Goal: Information Seeking & Learning: Check status

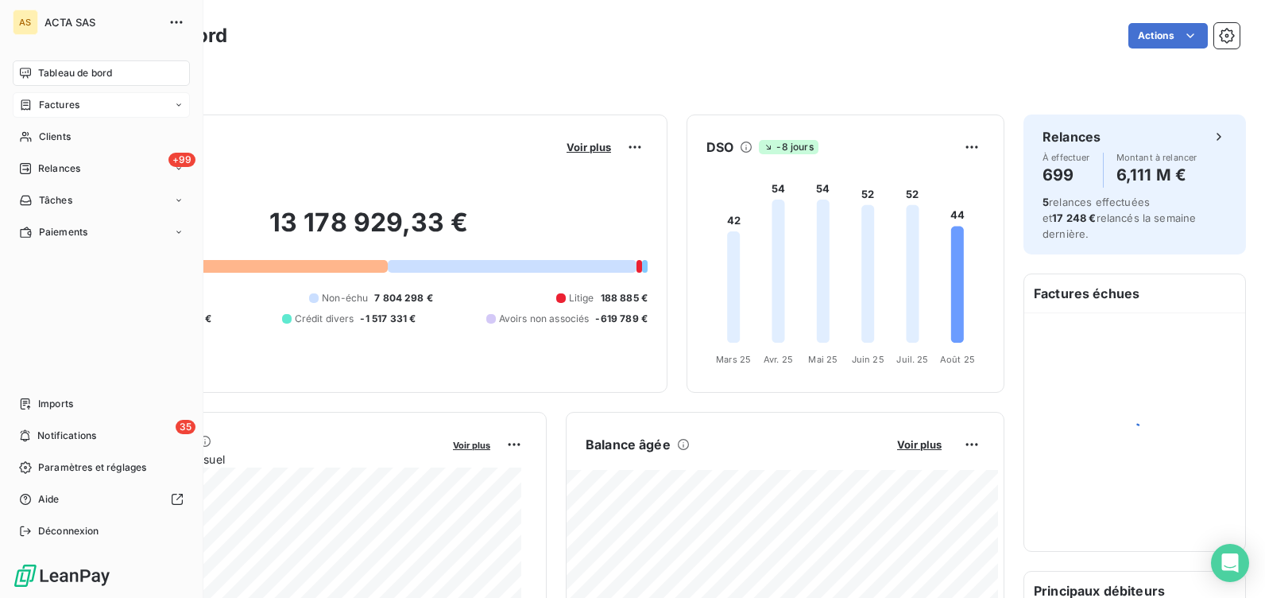
click at [43, 104] on span "Factures" at bounding box center [59, 105] width 41 height 14
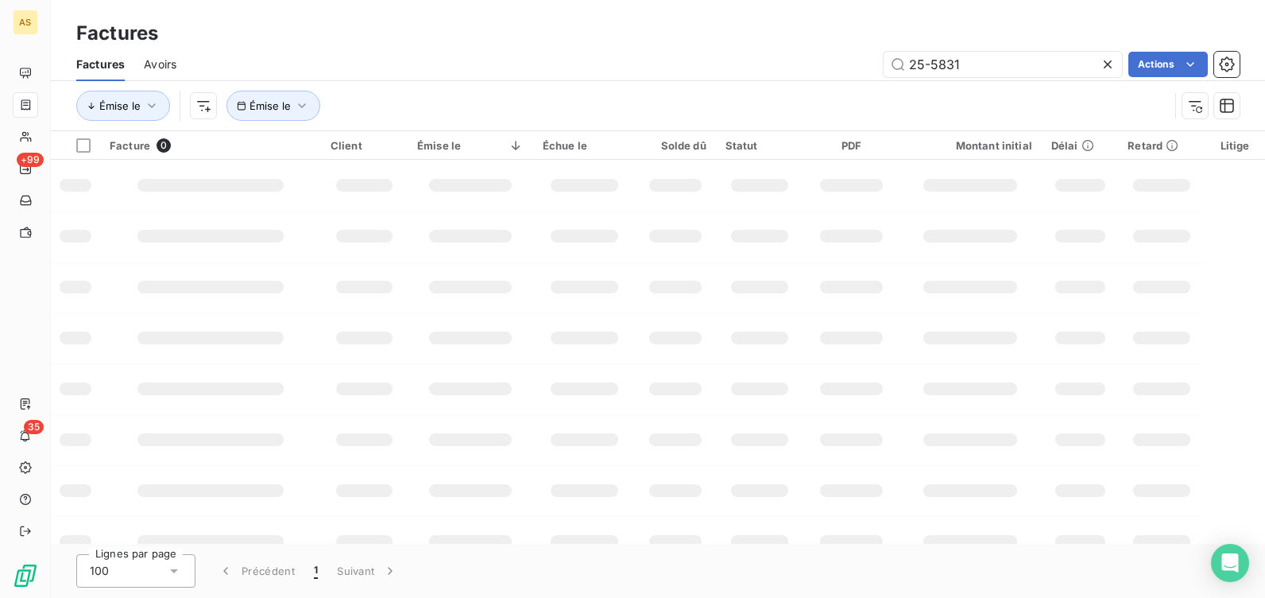
click at [150, 68] on span "Avoirs" at bounding box center [160, 64] width 33 height 16
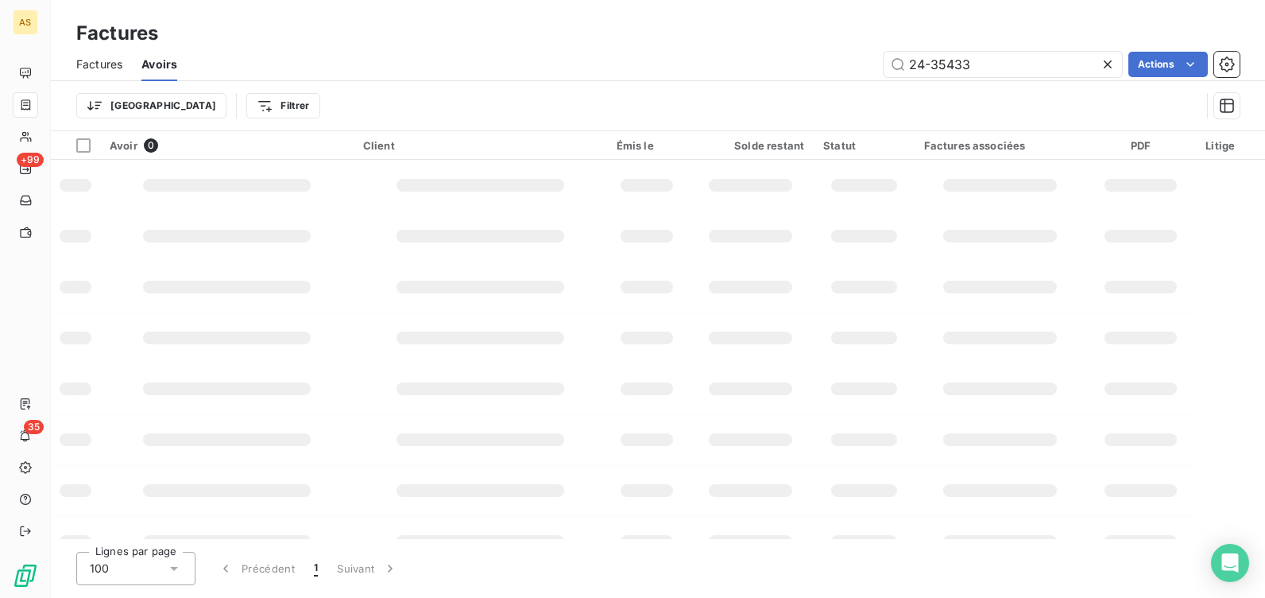
click at [1105, 59] on icon at bounding box center [1108, 64] width 16 height 16
click at [1152, 65] on html "AS +99 35 Factures Factures Avoirs Actions Trier Filtrer Avoir 0 Client Émis le…" at bounding box center [632, 299] width 1265 height 598
click at [574, 65] on html "AS +99 35 Factures Factures Avoirs Actions Éditer les Propriétés factures Expor…" at bounding box center [632, 299] width 1265 height 598
click at [1166, 65] on html "AS +99 35 Factures Factures Avoirs Actions Éditer les Propriétés factures Expor…" at bounding box center [632, 299] width 1265 height 598
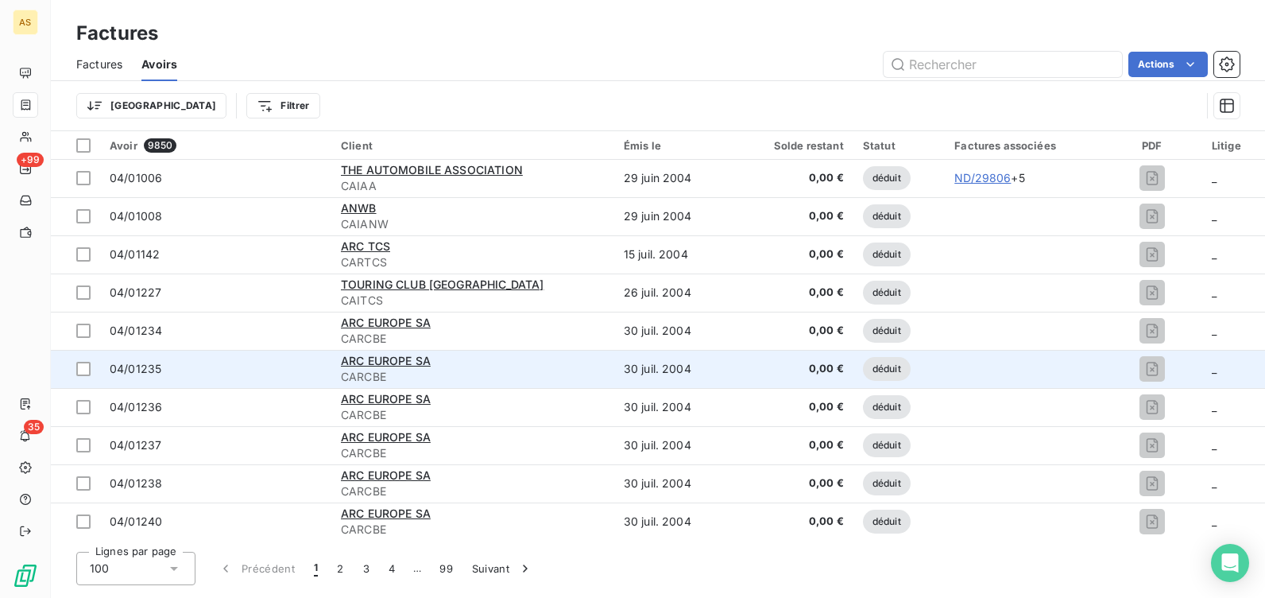
scroll to position [2464, 0]
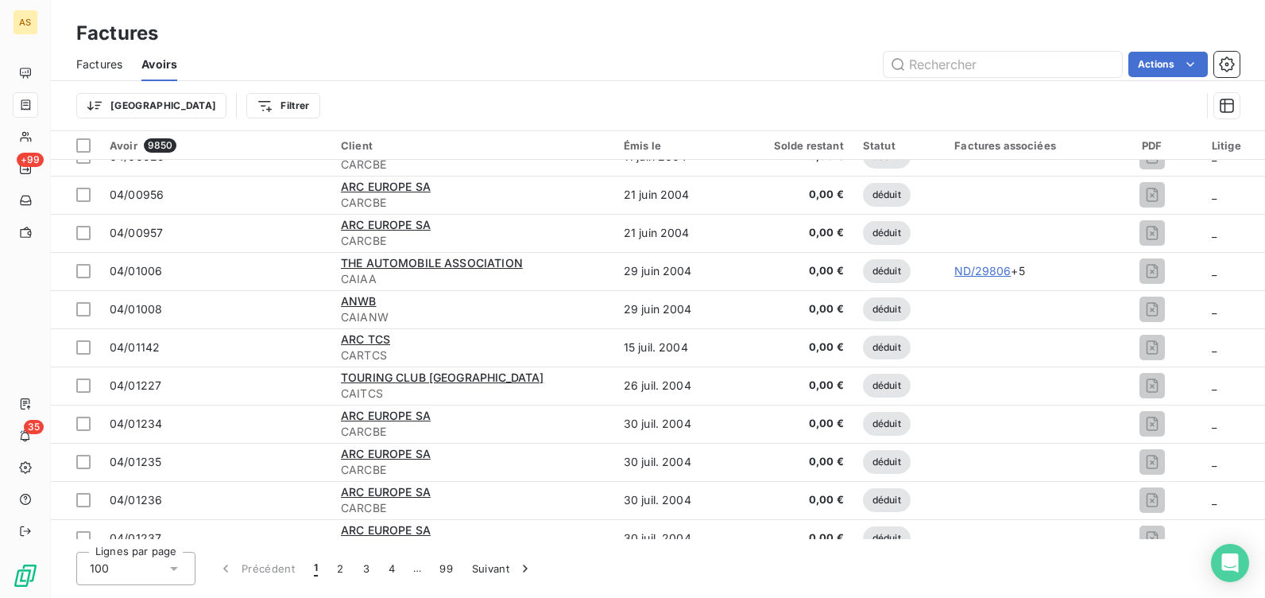
click at [1002, 145] on div "Factures associées" at bounding box center [1023, 145] width 137 height 13
click at [486, 565] on button "Suivant" at bounding box center [503, 568] width 80 height 33
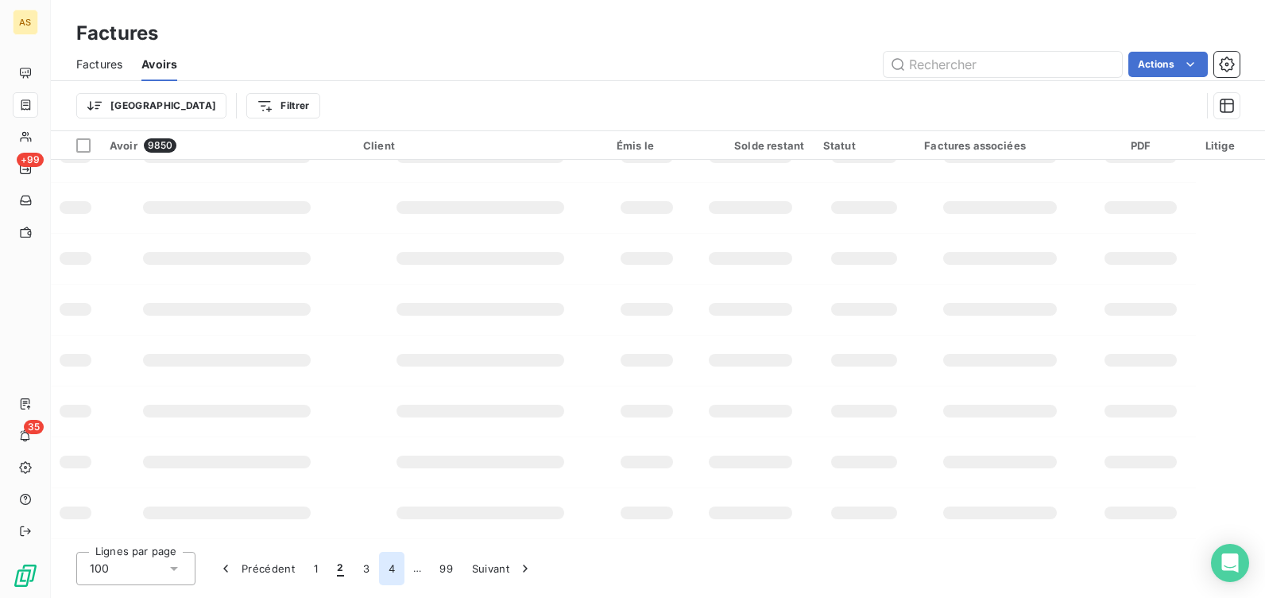
click at [392, 571] on button "4" at bounding box center [391, 568] width 25 height 33
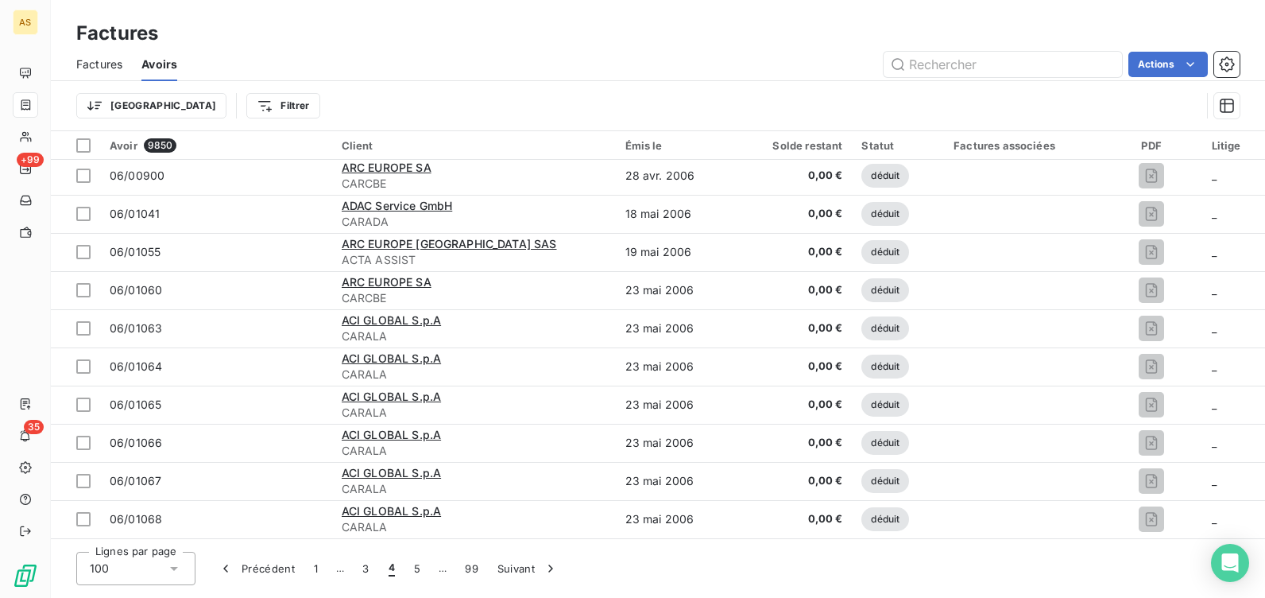
scroll to position [2464, 0]
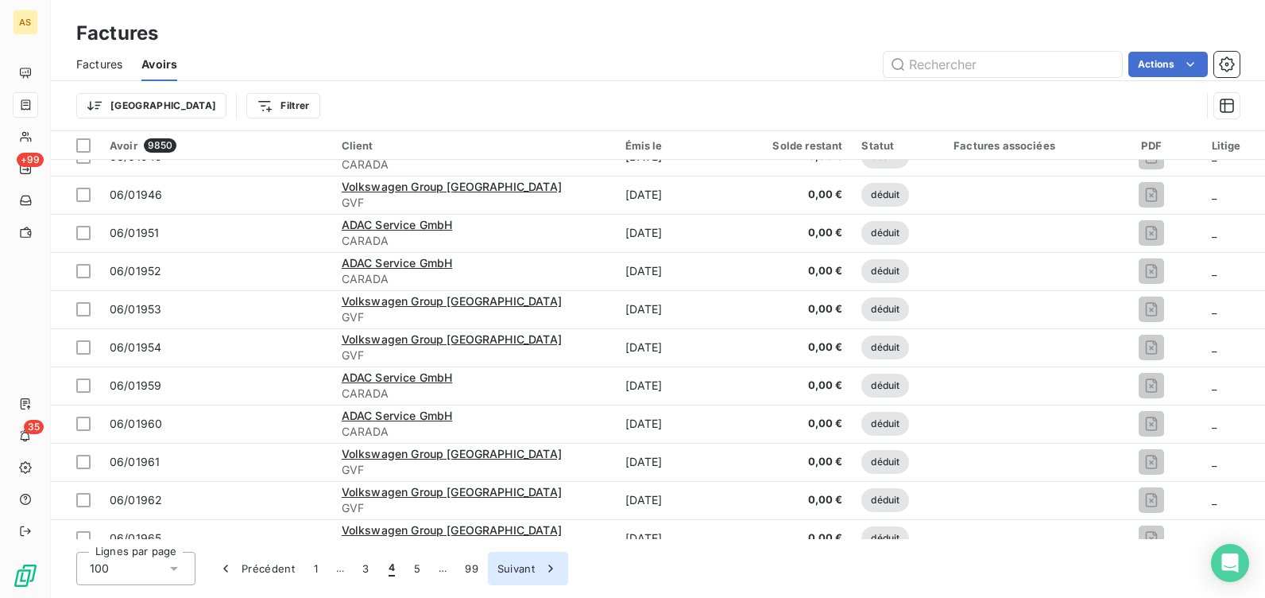
click at [515, 573] on button "Suivant" at bounding box center [528, 568] width 80 height 33
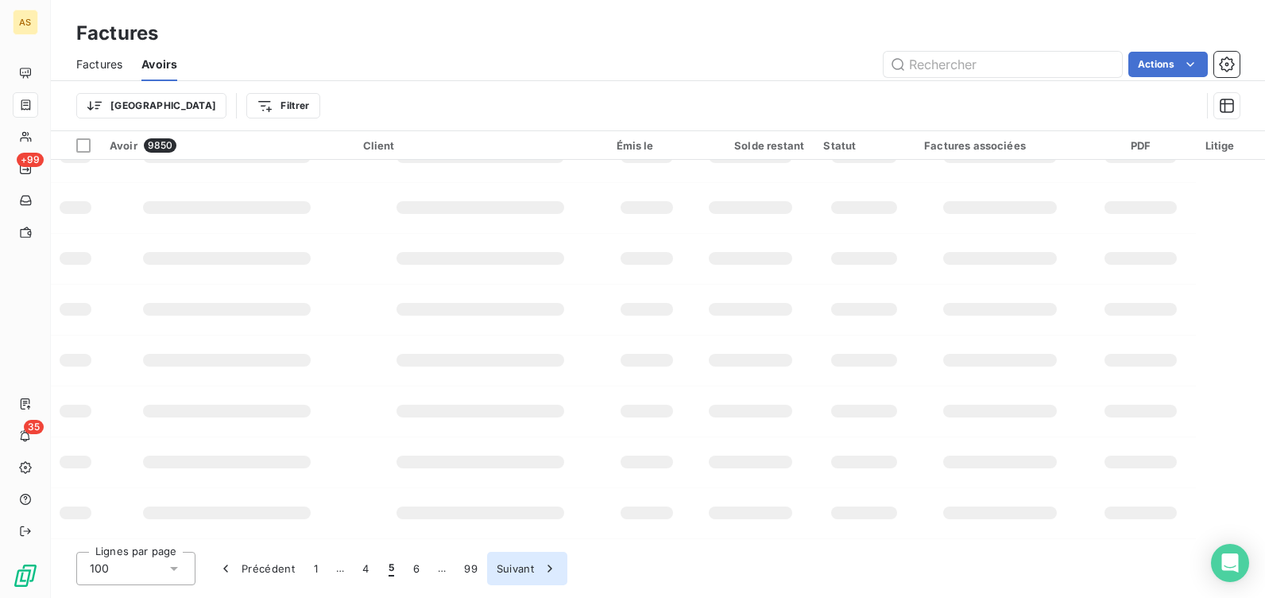
click at [515, 573] on button "Suivant" at bounding box center [527, 568] width 80 height 33
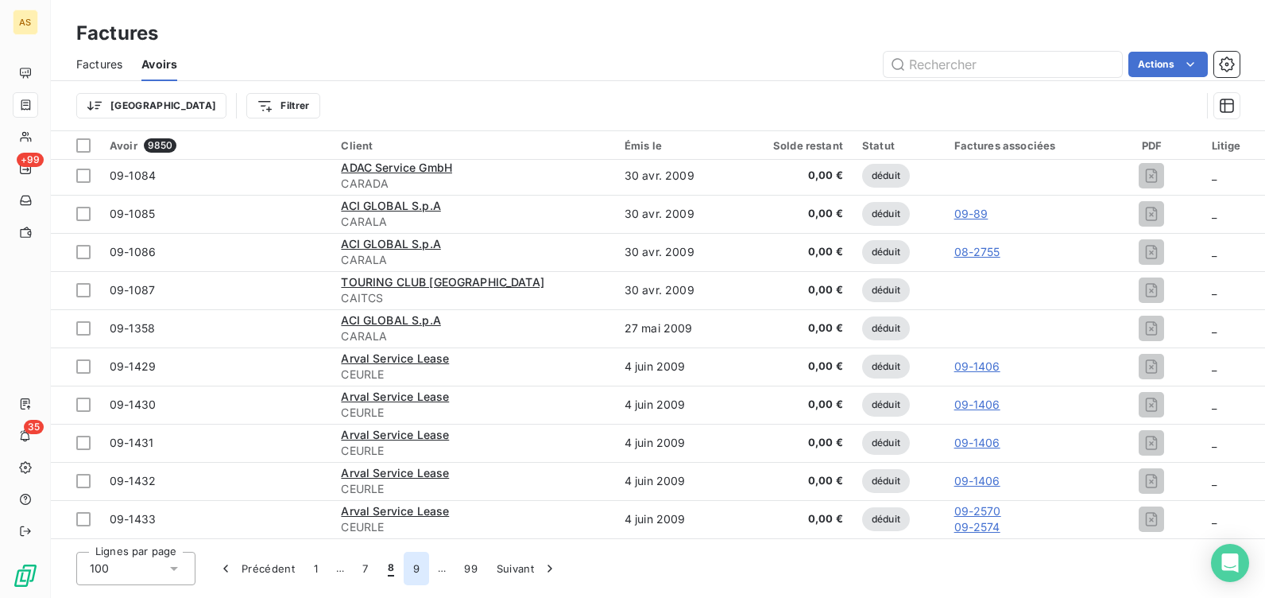
scroll to position [2464, 0]
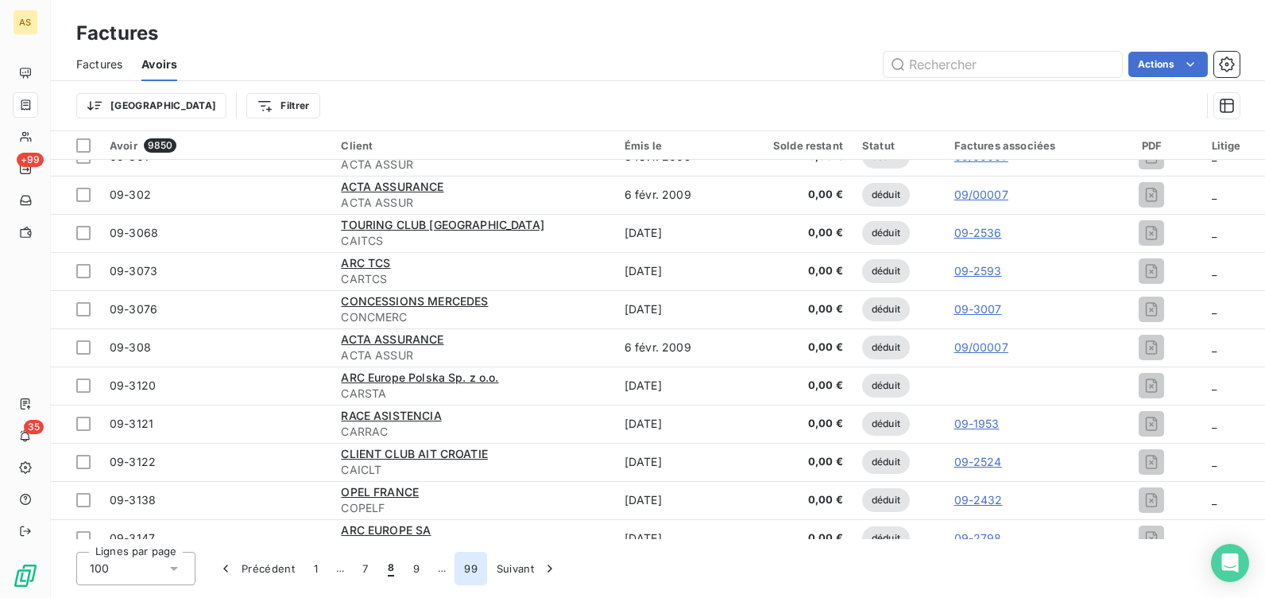
click at [471, 568] on button "99" at bounding box center [471, 568] width 33 height 33
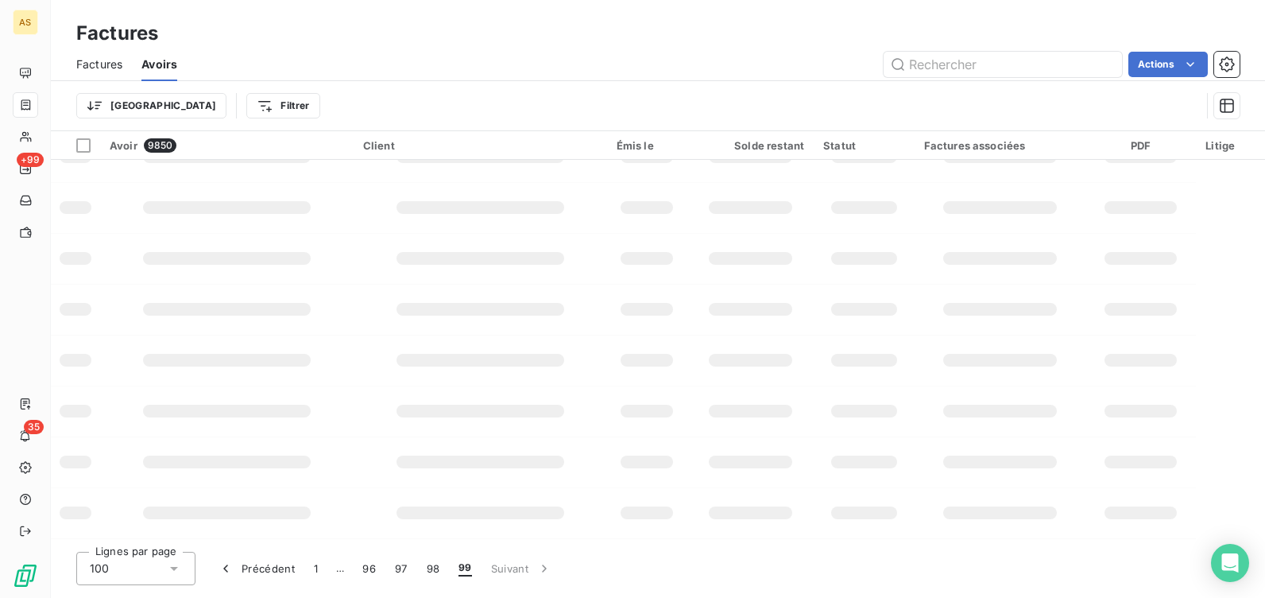
scroll to position [385, 0]
click at [93, 64] on span "Factures" at bounding box center [99, 64] width 46 height 16
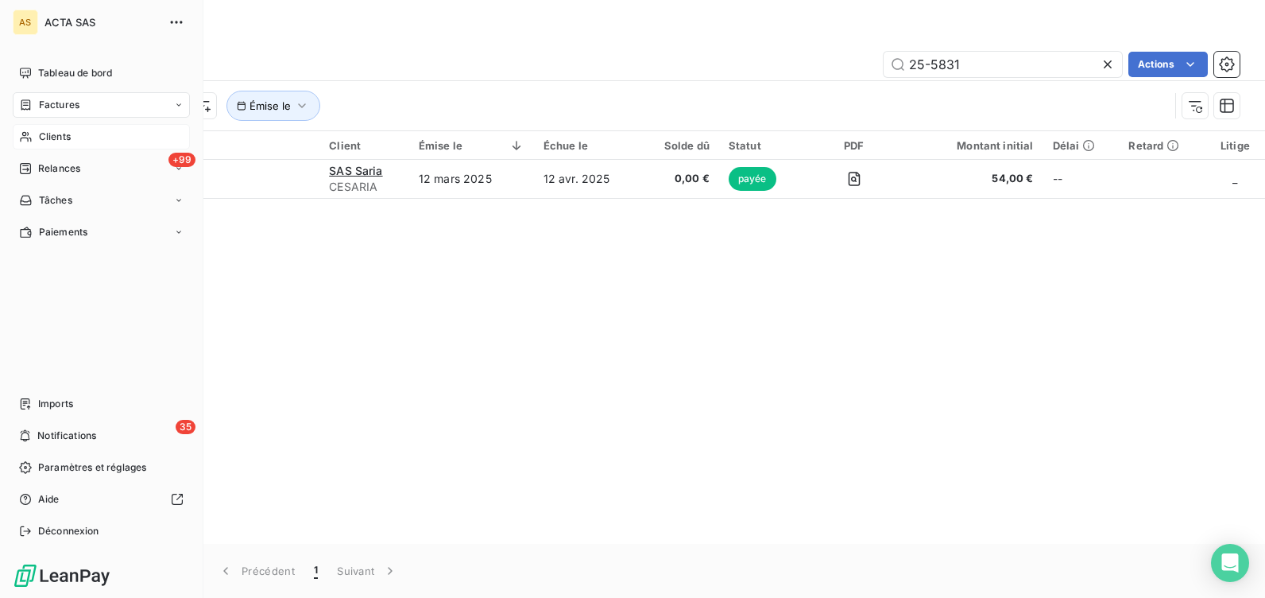
click at [53, 130] on span "Clients" at bounding box center [55, 137] width 32 height 14
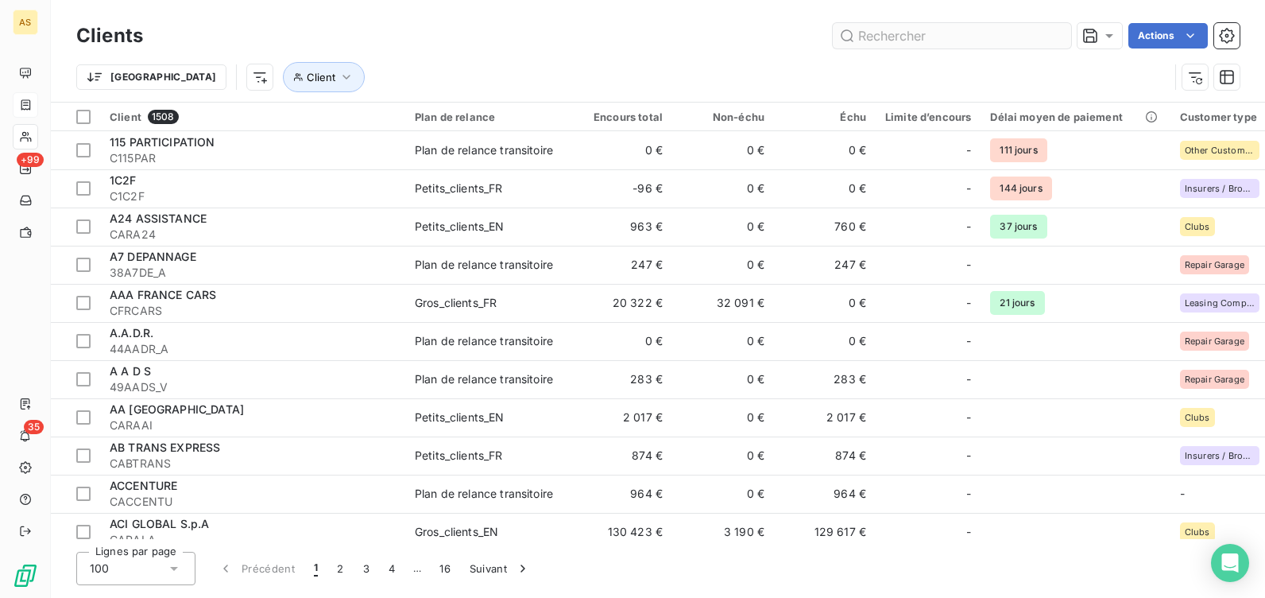
click at [951, 30] on input "text" at bounding box center [952, 35] width 238 height 25
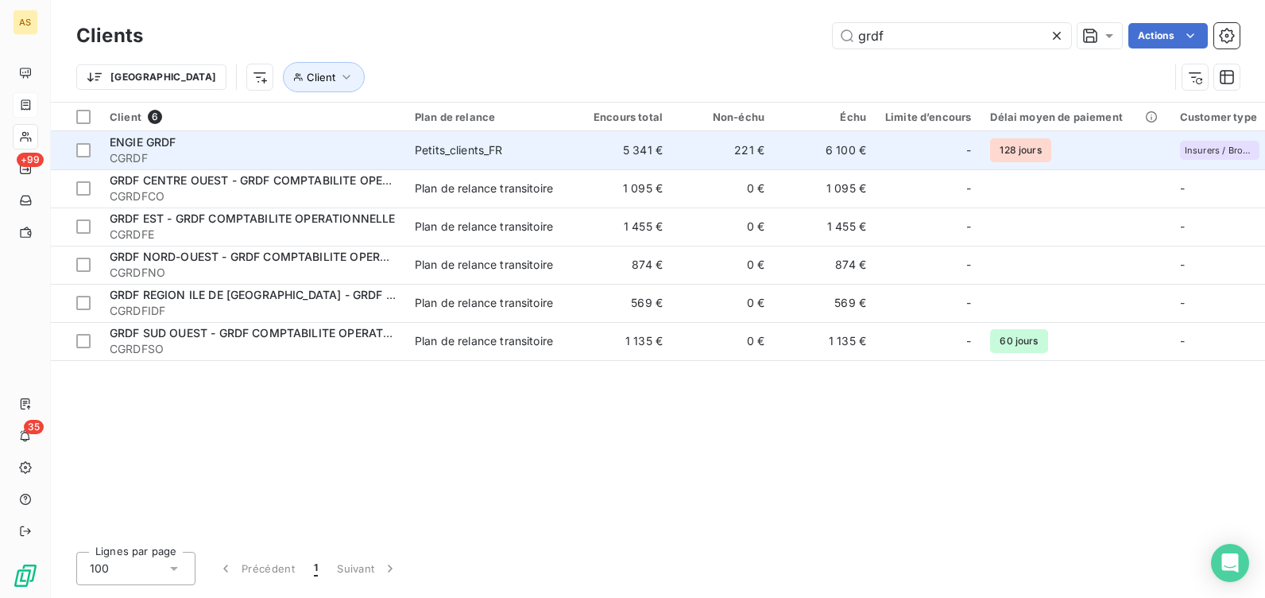
type input "grdf"
click at [144, 141] on span "ENGIE GRDF" at bounding box center [143, 142] width 67 height 14
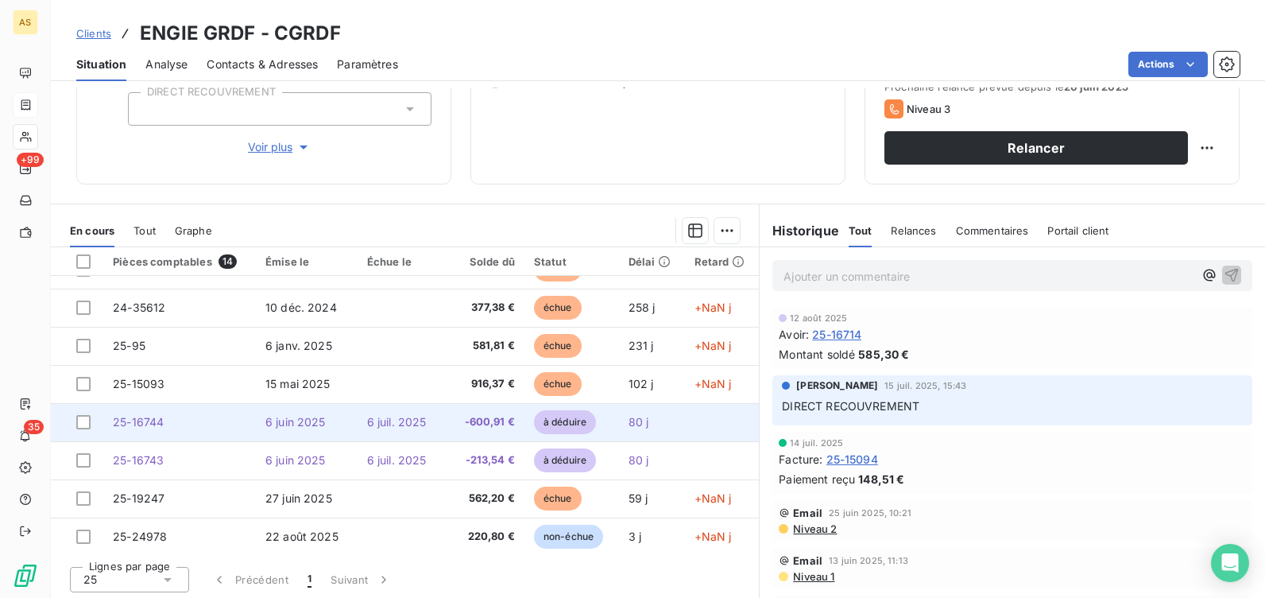
scroll to position [258, 0]
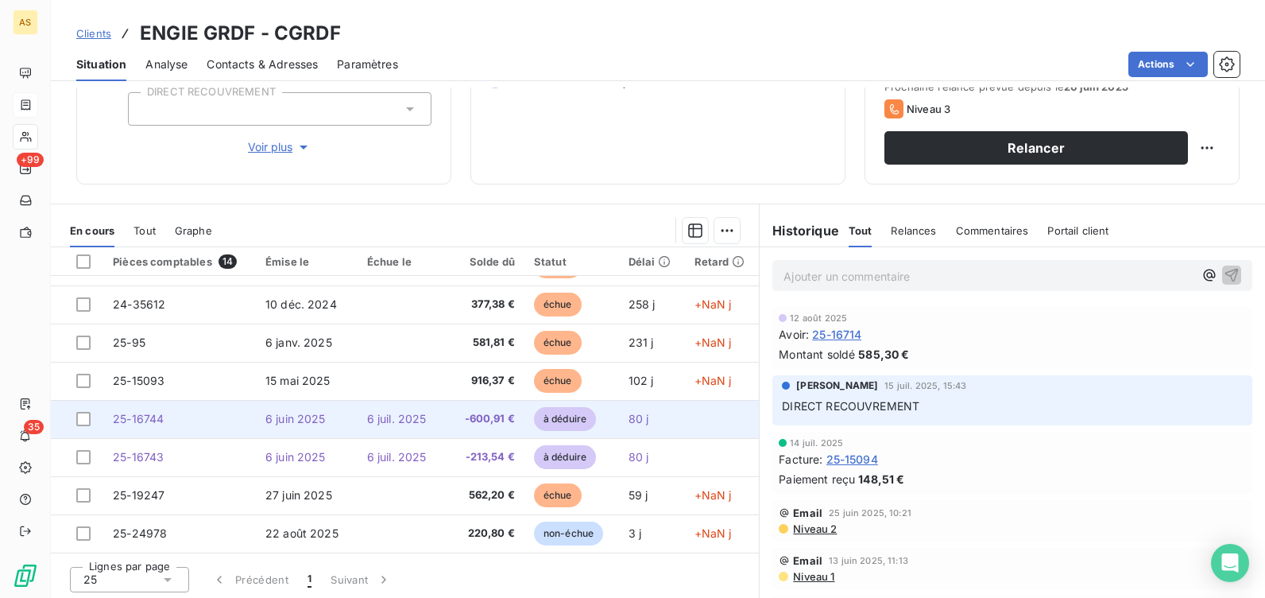
click at [149, 420] on span "25-16744" at bounding box center [138, 419] width 51 height 14
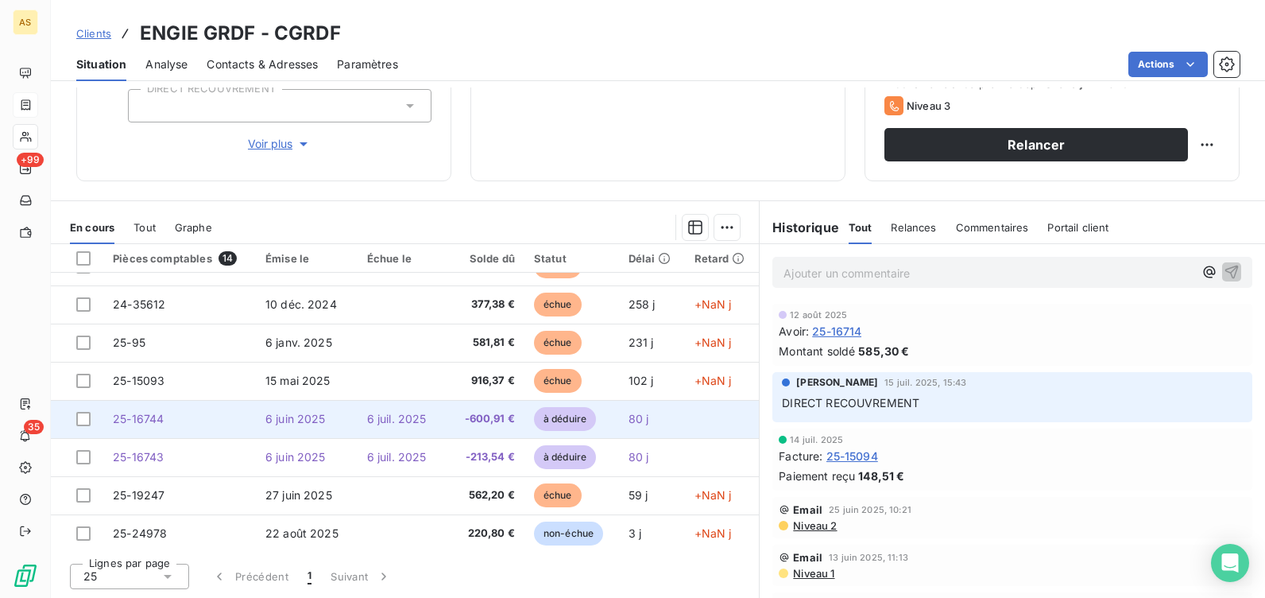
scroll to position [258, 0]
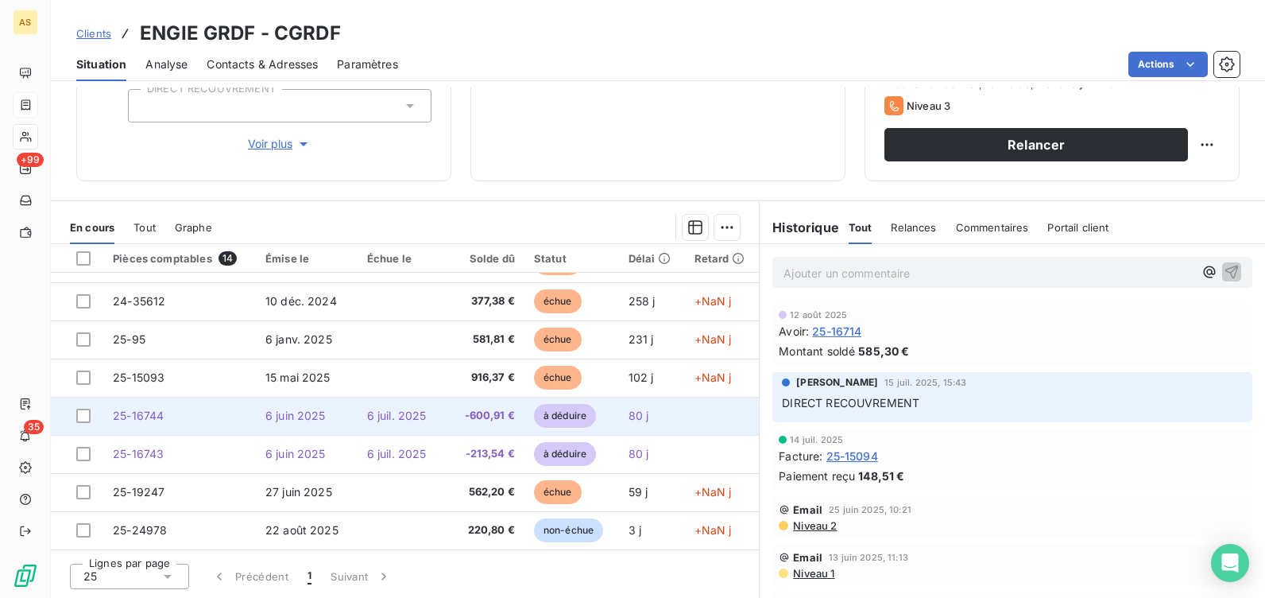
click at [146, 416] on span "25-16744" at bounding box center [138, 416] width 51 height 14
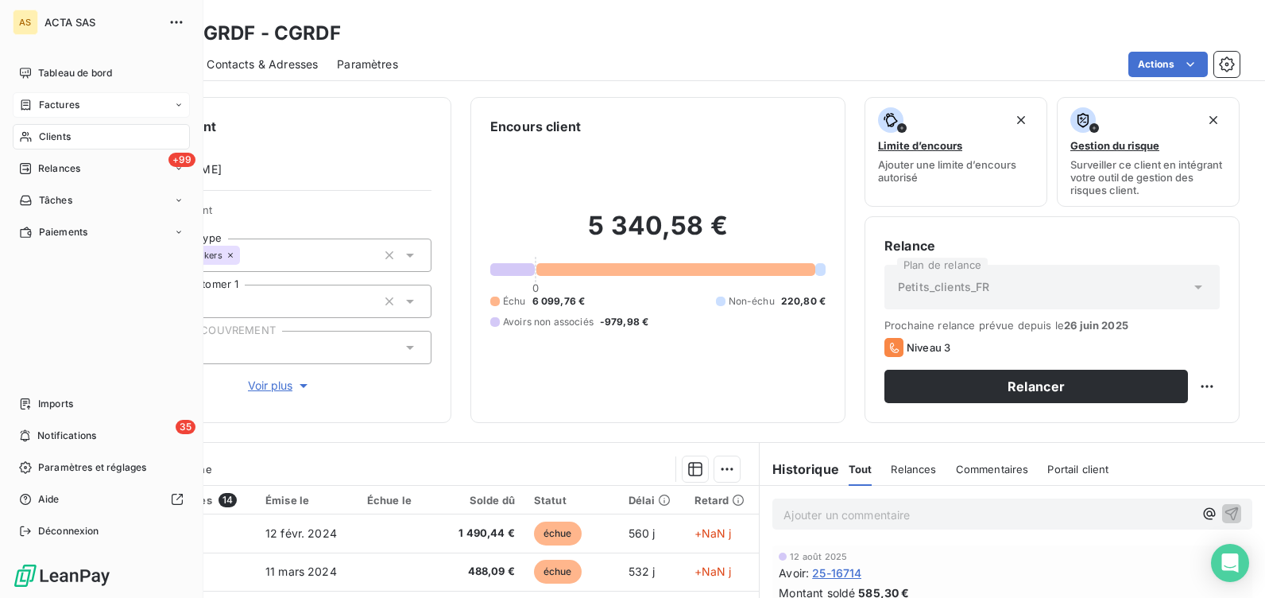
click at [59, 99] on span "Factures" at bounding box center [59, 105] width 41 height 14
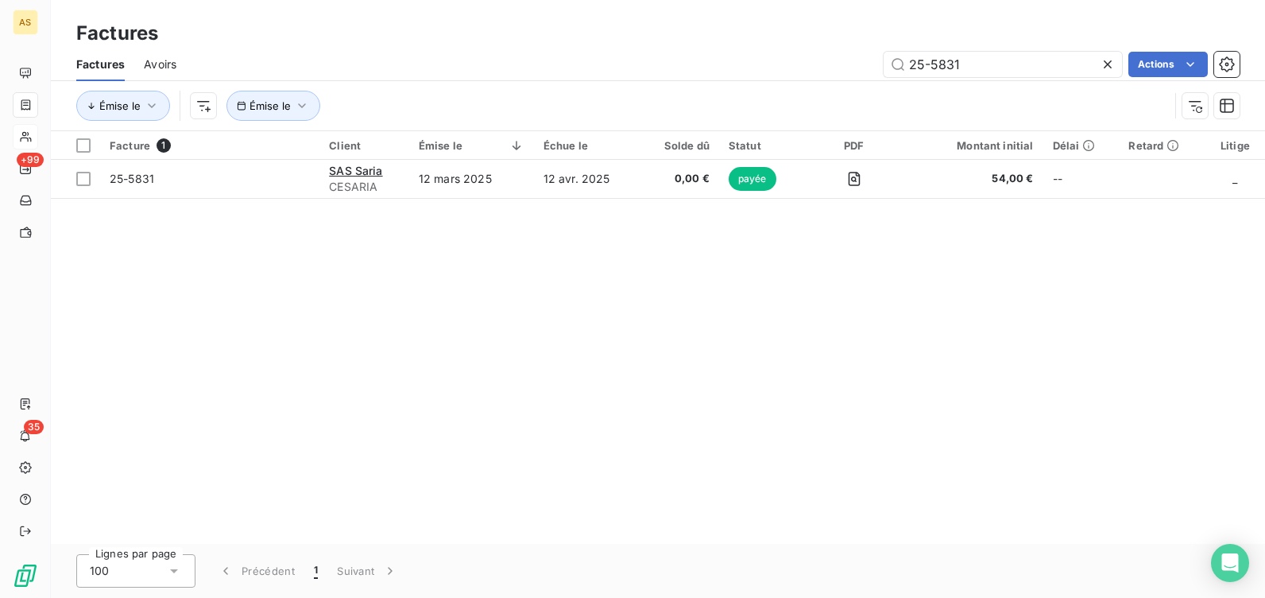
drag, startPoint x: 956, startPoint y: 59, endPoint x: 865, endPoint y: 64, distance: 91.6
click at [865, 64] on div "25-5831 Actions" at bounding box center [718, 64] width 1044 height 25
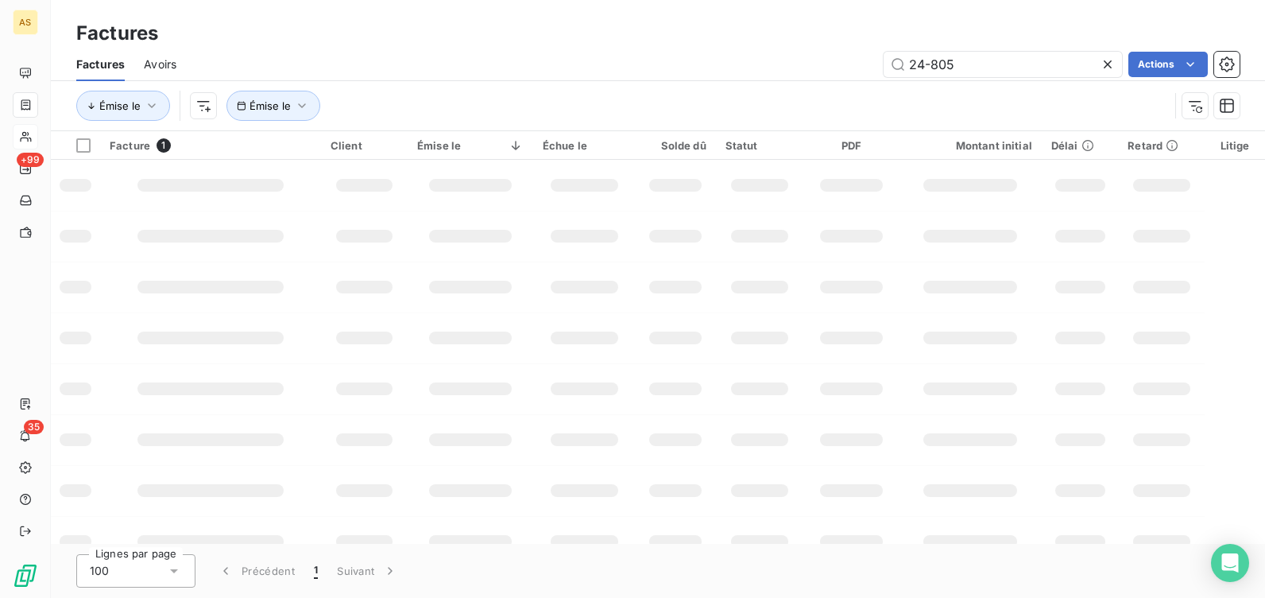
type input "24-8058"
click at [152, 59] on span "Avoirs" at bounding box center [160, 64] width 33 height 16
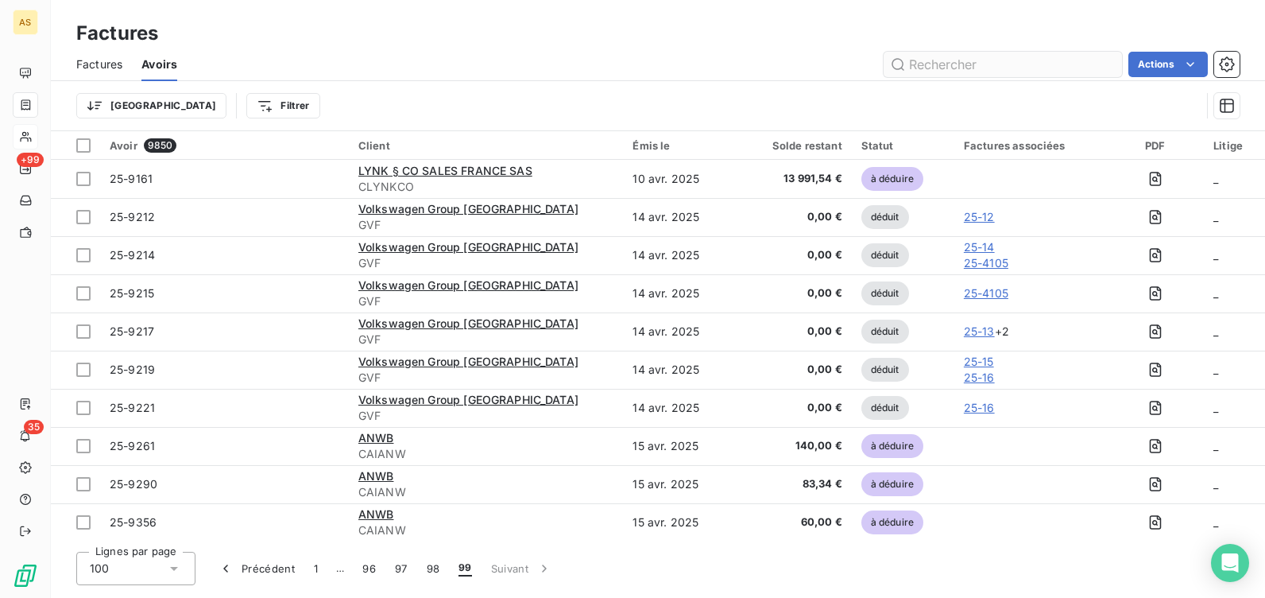
click at [975, 60] on input "text" at bounding box center [1003, 64] width 238 height 25
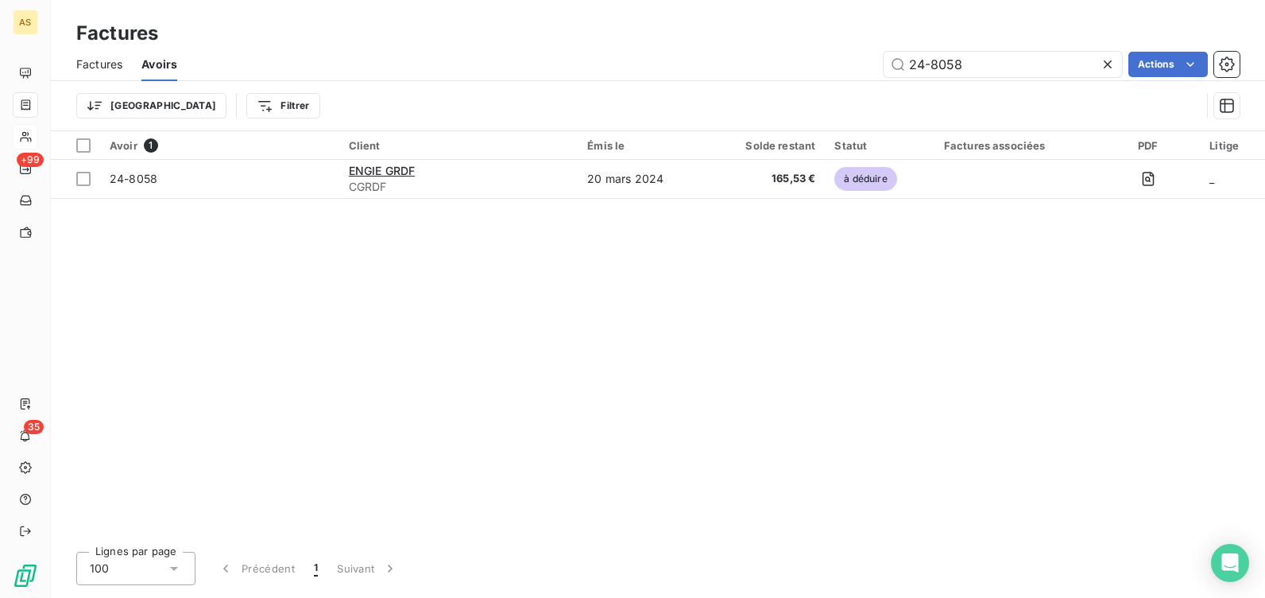
type input "24-8058"
click at [1106, 65] on icon at bounding box center [1108, 64] width 8 height 8
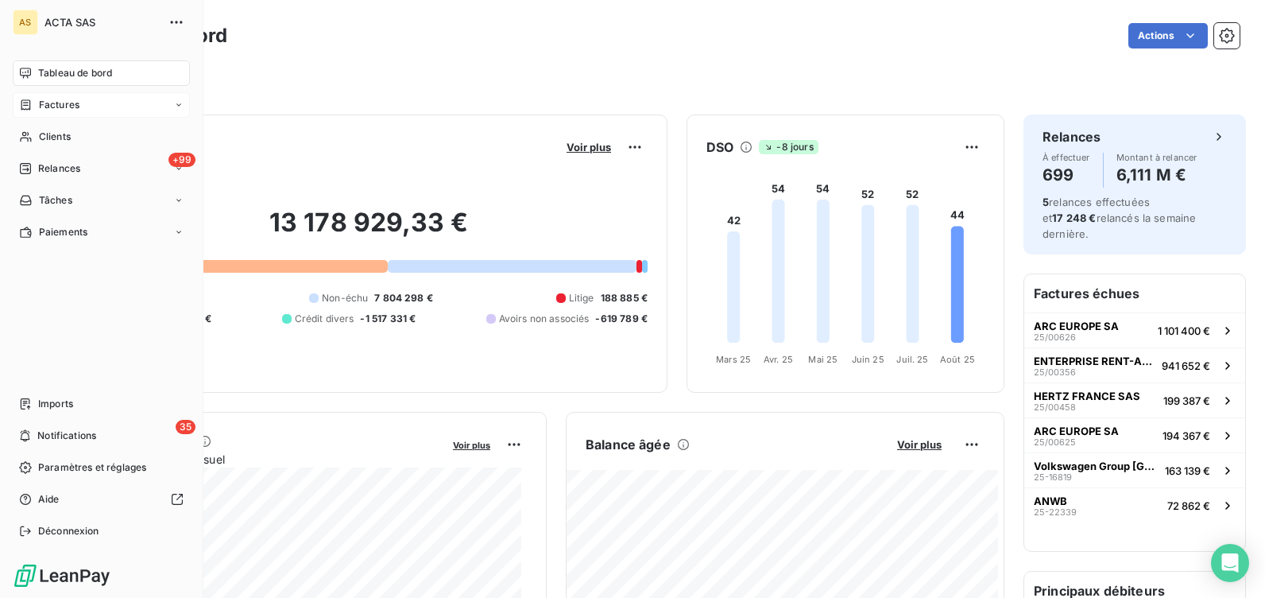
click at [48, 105] on span "Factures" at bounding box center [59, 105] width 41 height 14
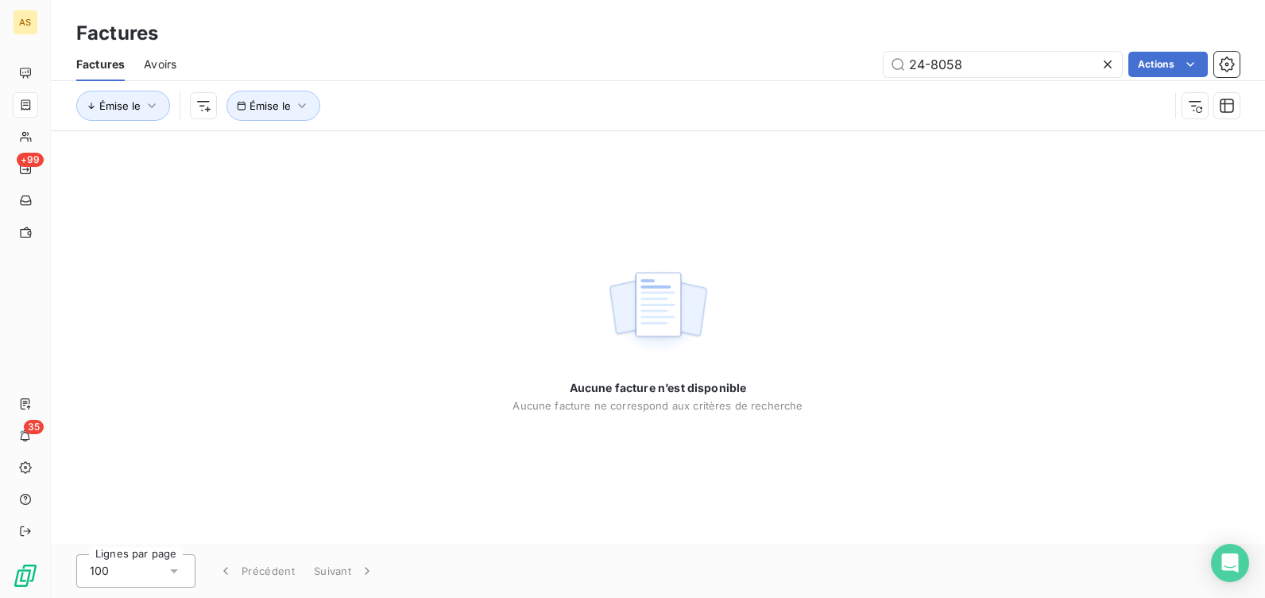
click at [1106, 66] on icon at bounding box center [1108, 64] width 16 height 16
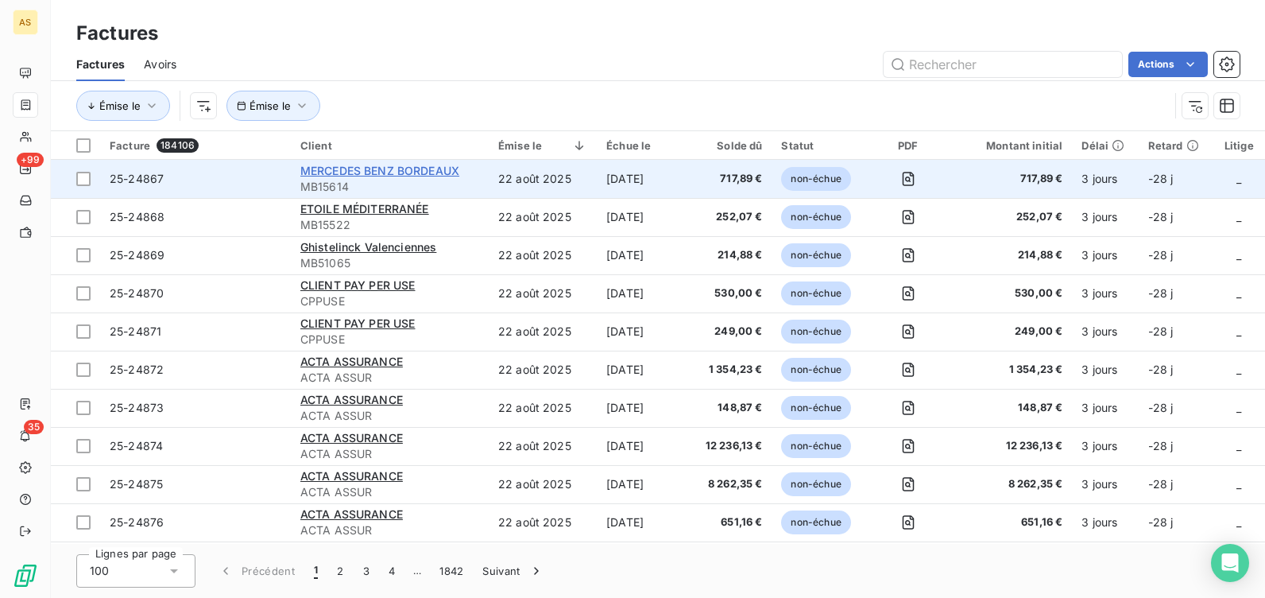
click at [346, 173] on span "MERCEDES BENZ BORDEAUX" at bounding box center [379, 171] width 159 height 14
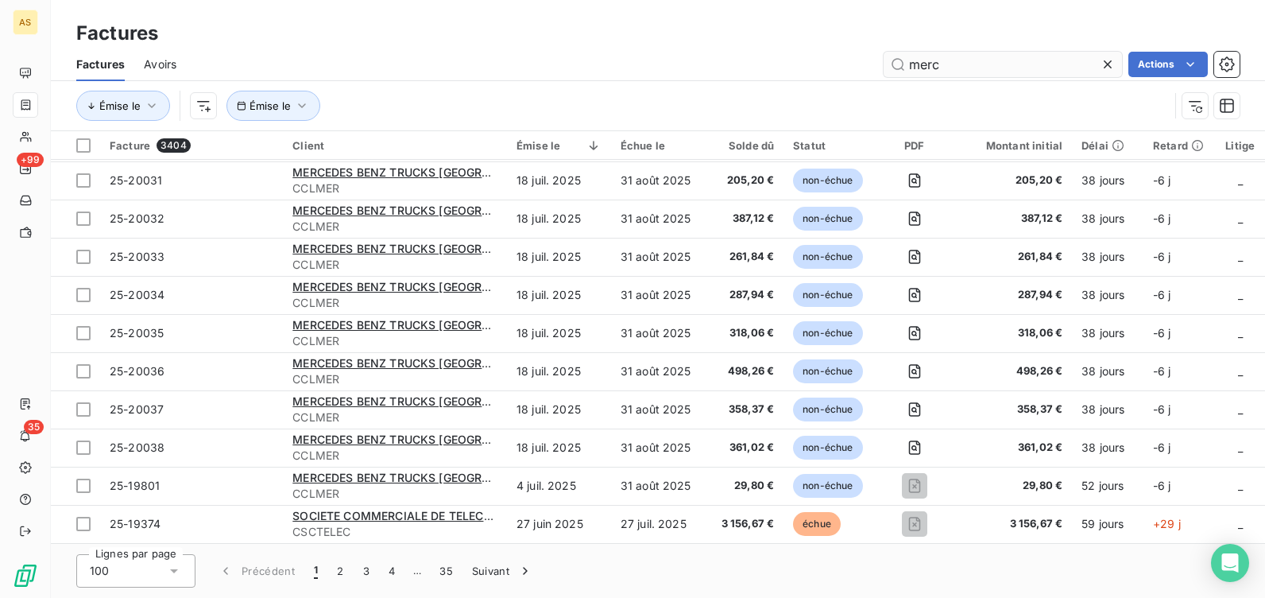
scroll to position [2305, 0]
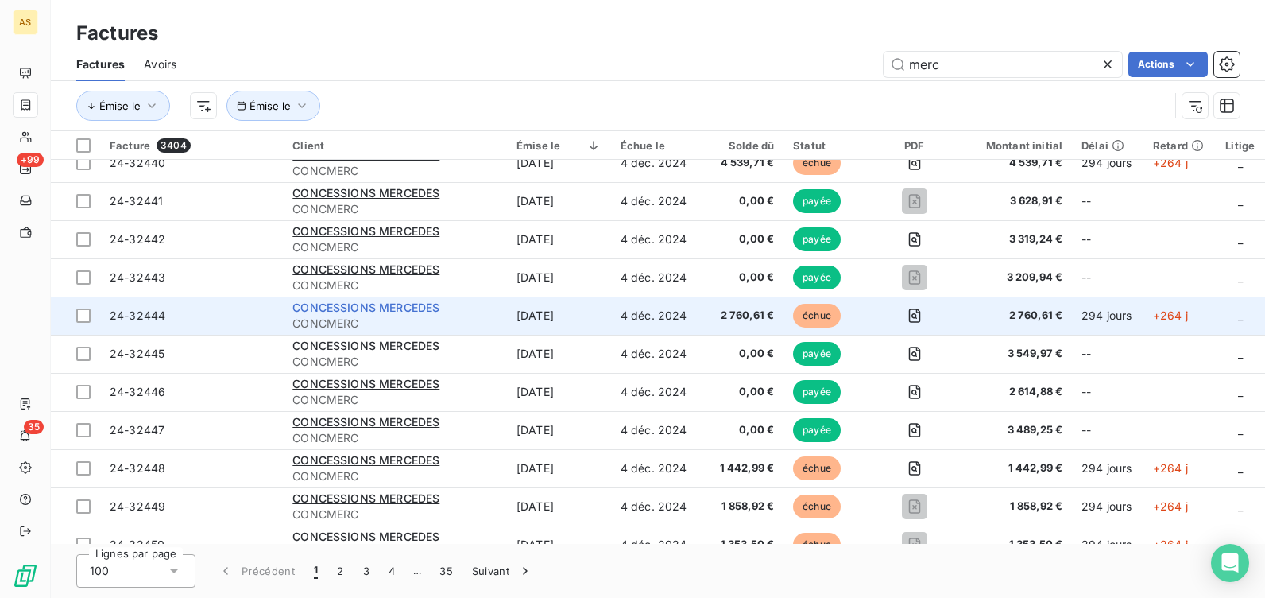
type input "merc"
click at [339, 307] on span "CONCESSIONS MERCEDES" at bounding box center [365, 307] width 147 height 14
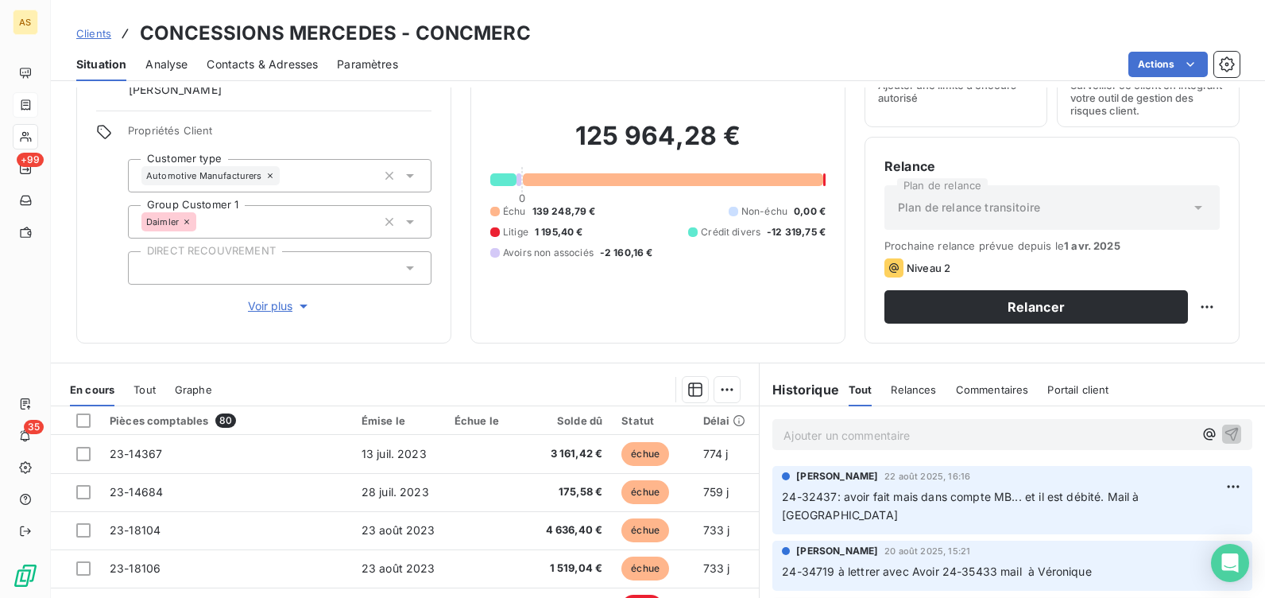
scroll to position [242, 0]
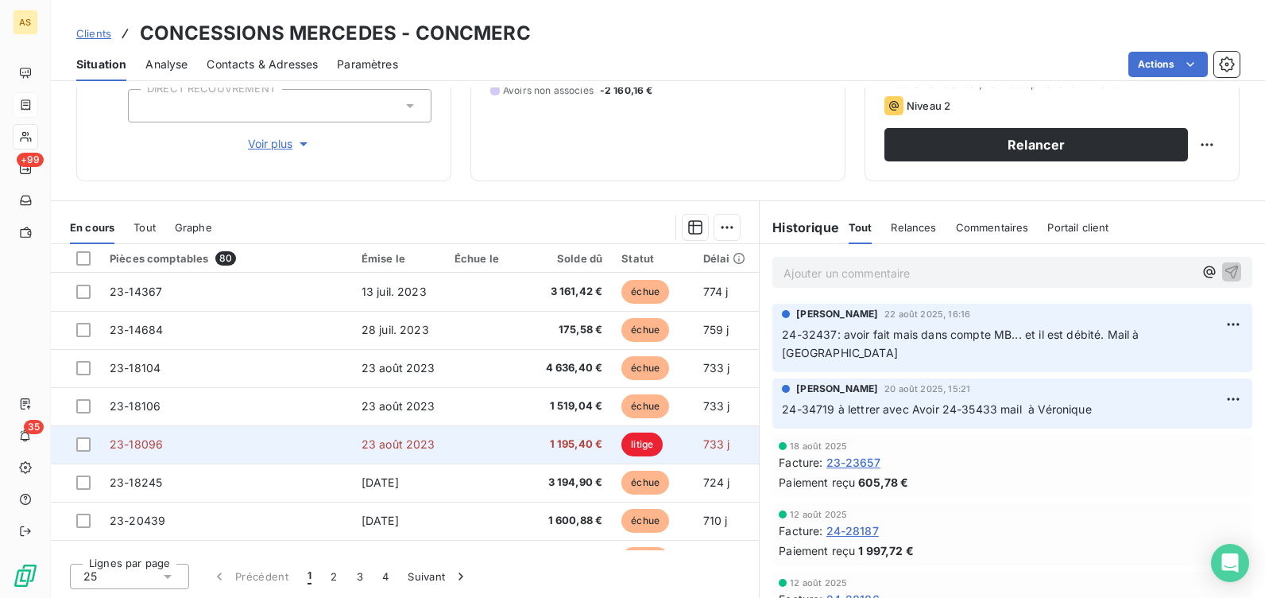
click at [395, 441] on span "23 août 2023" at bounding box center [399, 444] width 74 height 14
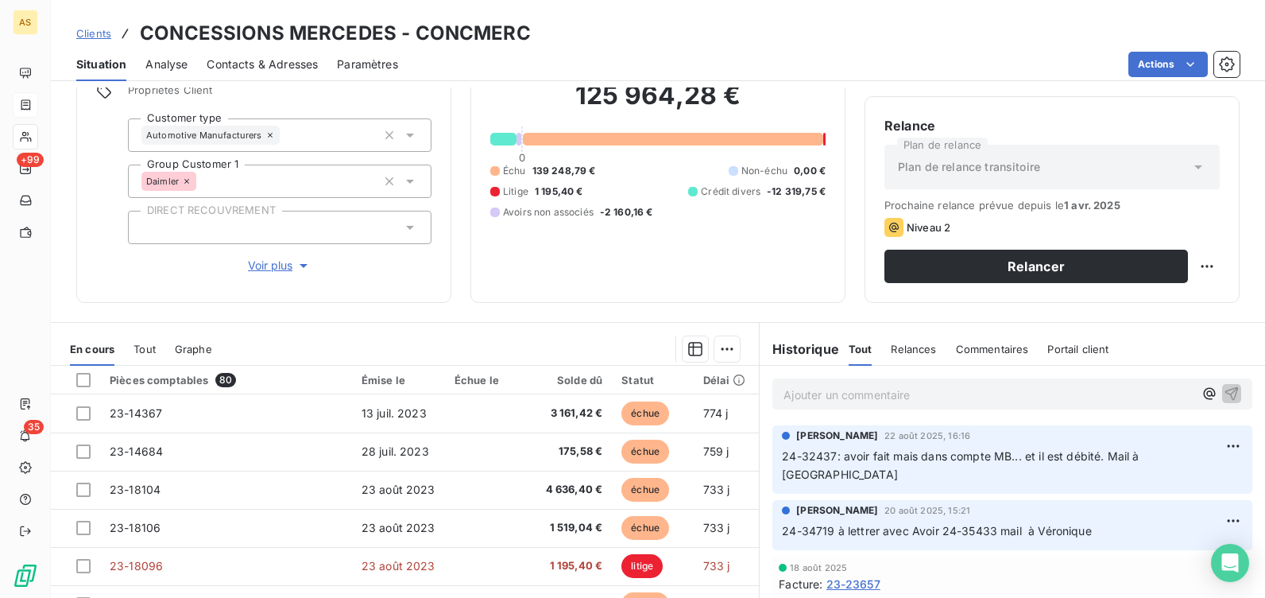
scroll to position [242, 0]
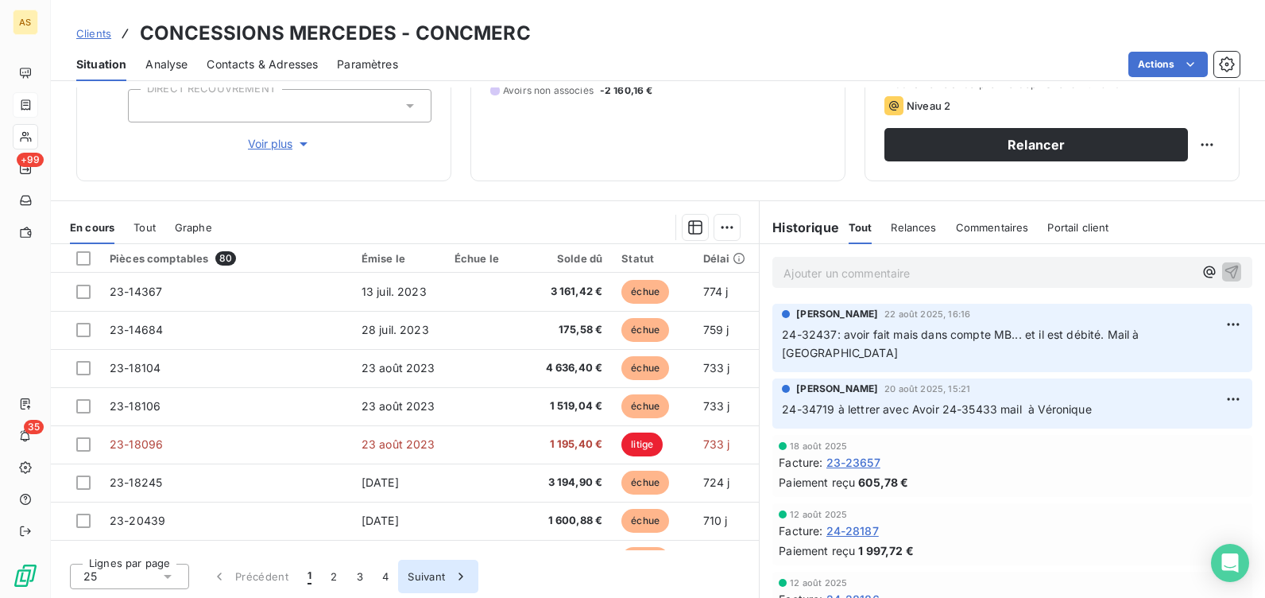
click at [460, 579] on icon "button" at bounding box center [461, 575] width 4 height 7
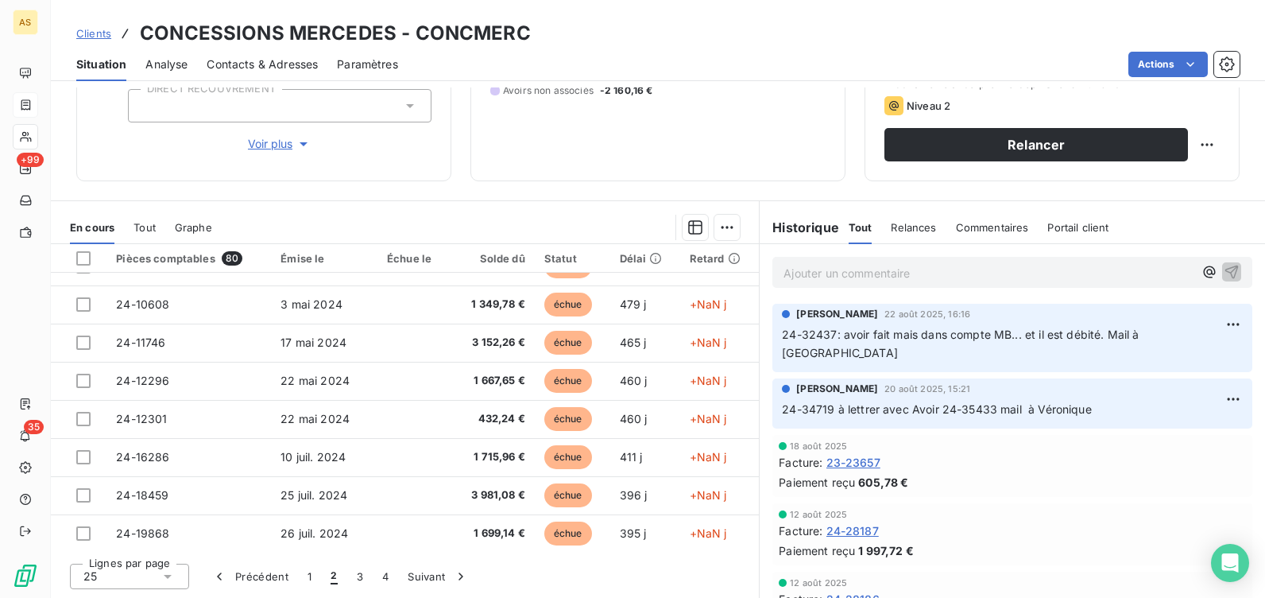
scroll to position [677, 0]
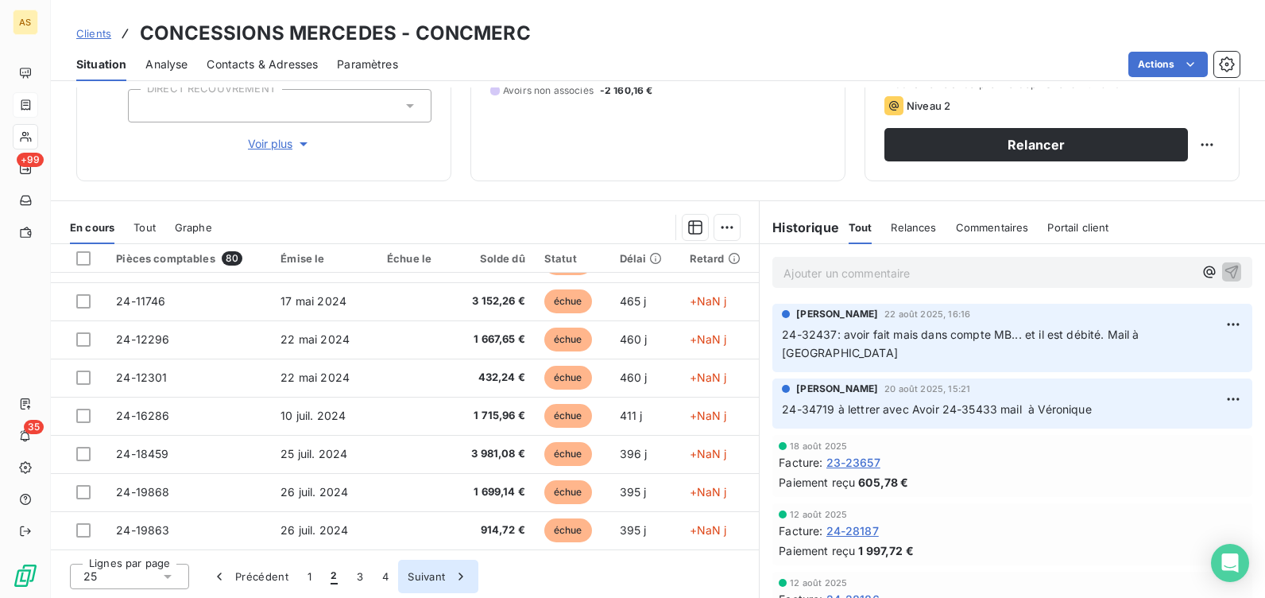
click at [463, 575] on icon "button" at bounding box center [461, 576] width 16 height 16
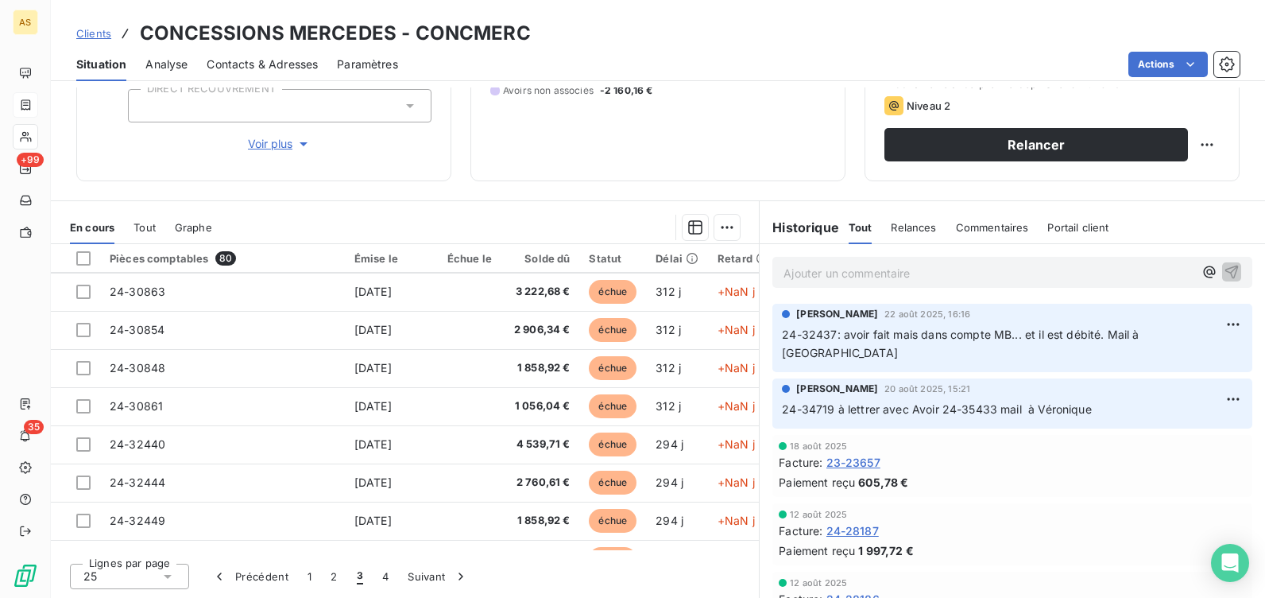
scroll to position [684, 0]
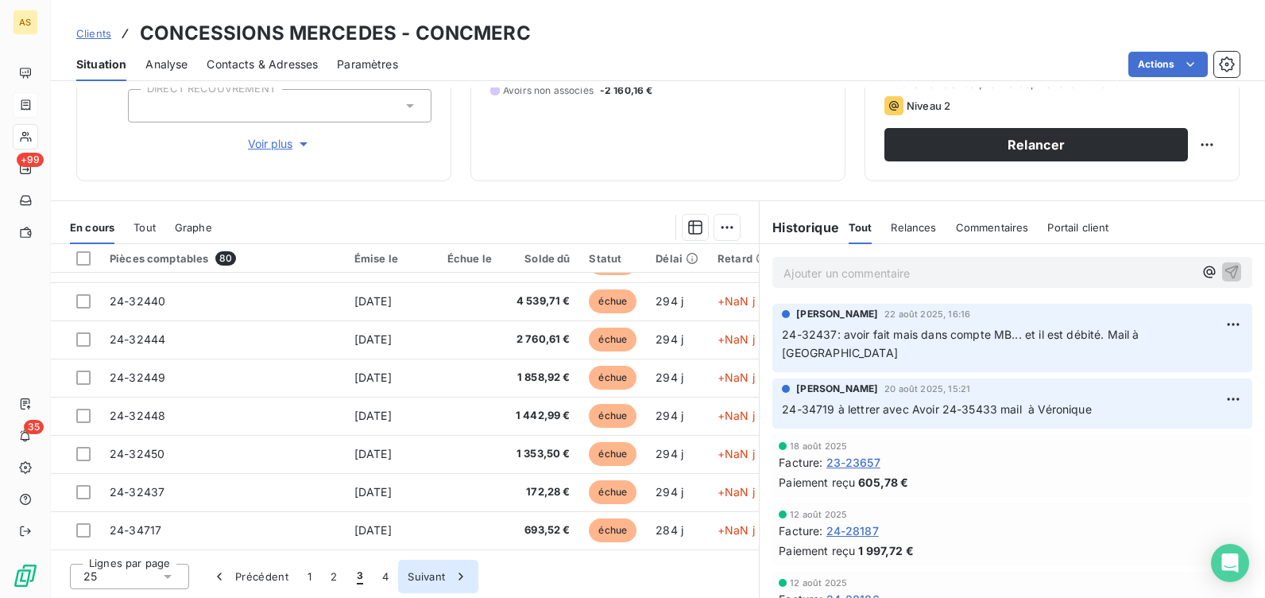
click at [459, 572] on icon "button" at bounding box center [461, 576] width 16 height 16
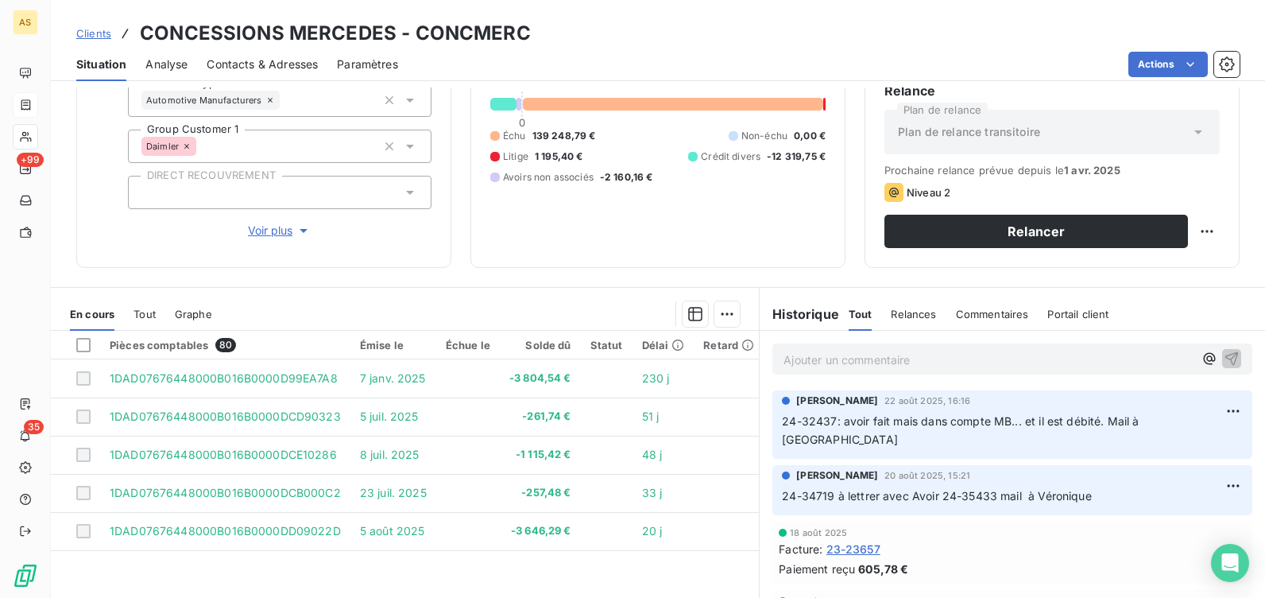
scroll to position [242, 0]
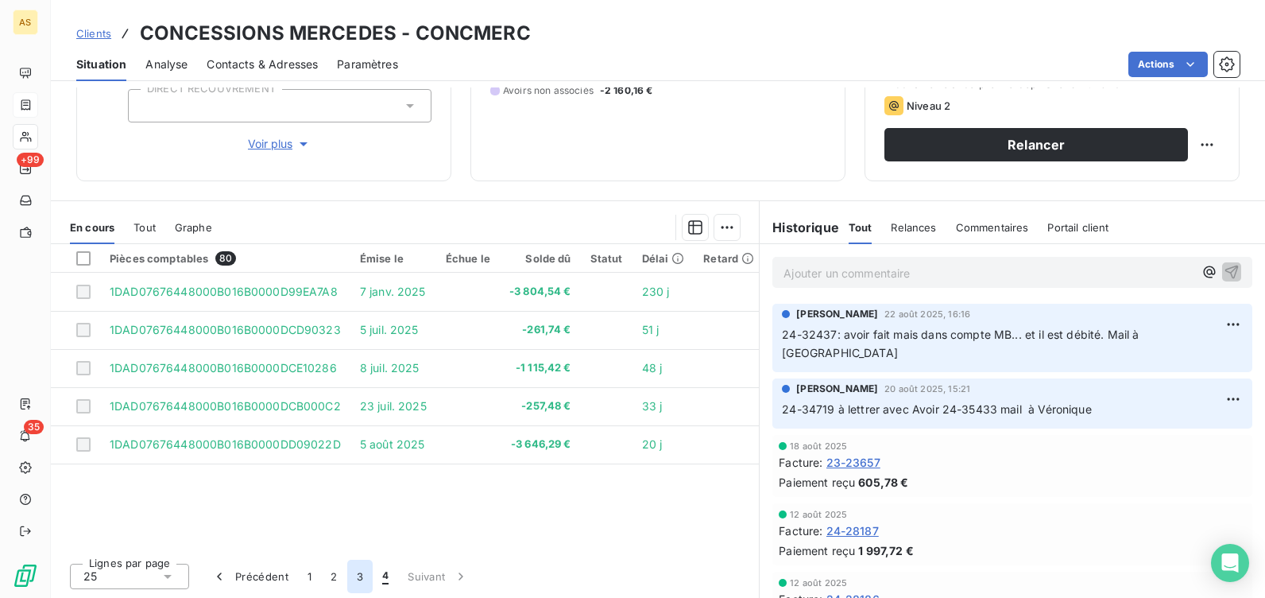
click at [359, 572] on button "3" at bounding box center [359, 576] width 25 height 33
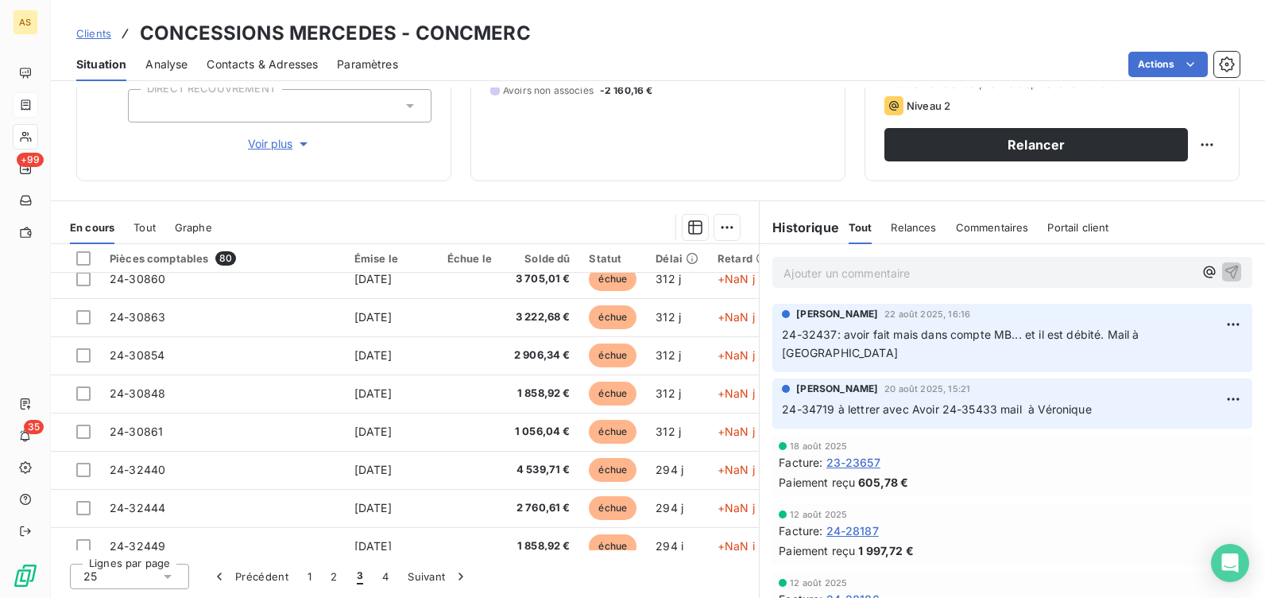
scroll to position [684, 0]
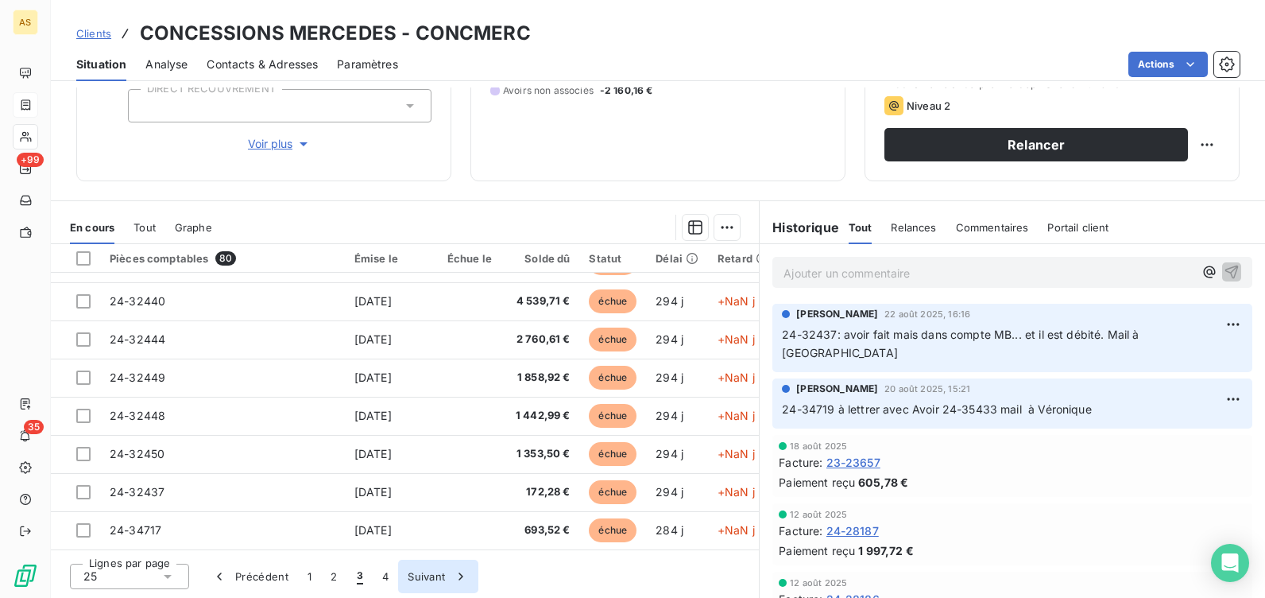
click at [416, 579] on button "Suivant" at bounding box center [438, 576] width 80 height 33
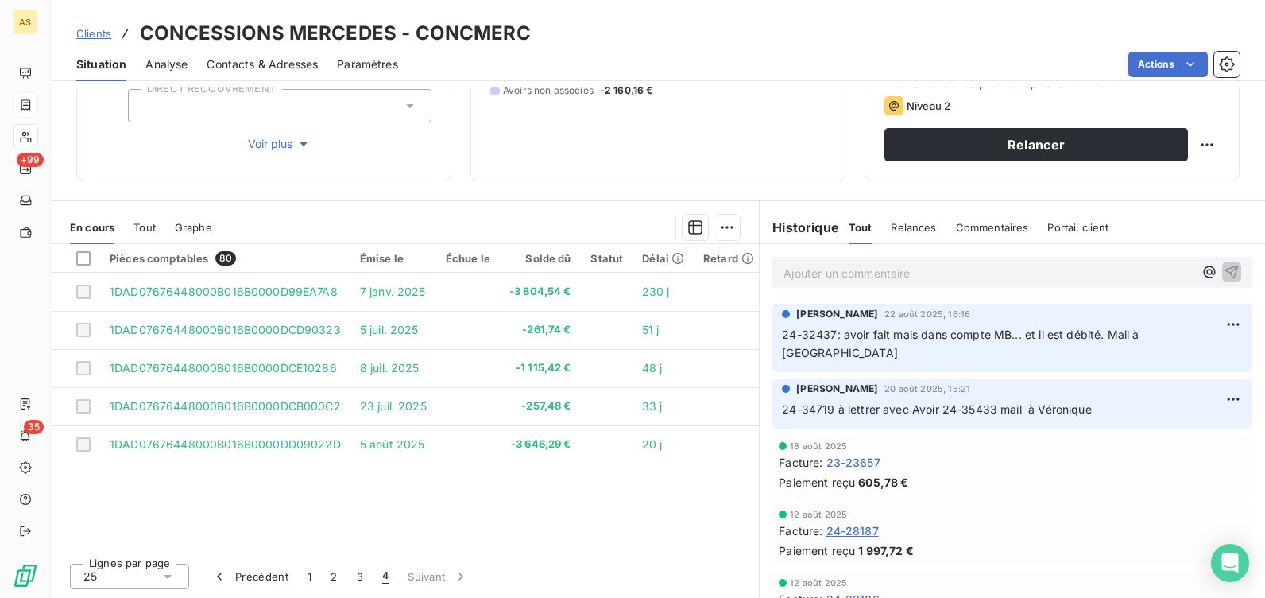
scroll to position [0, 0]
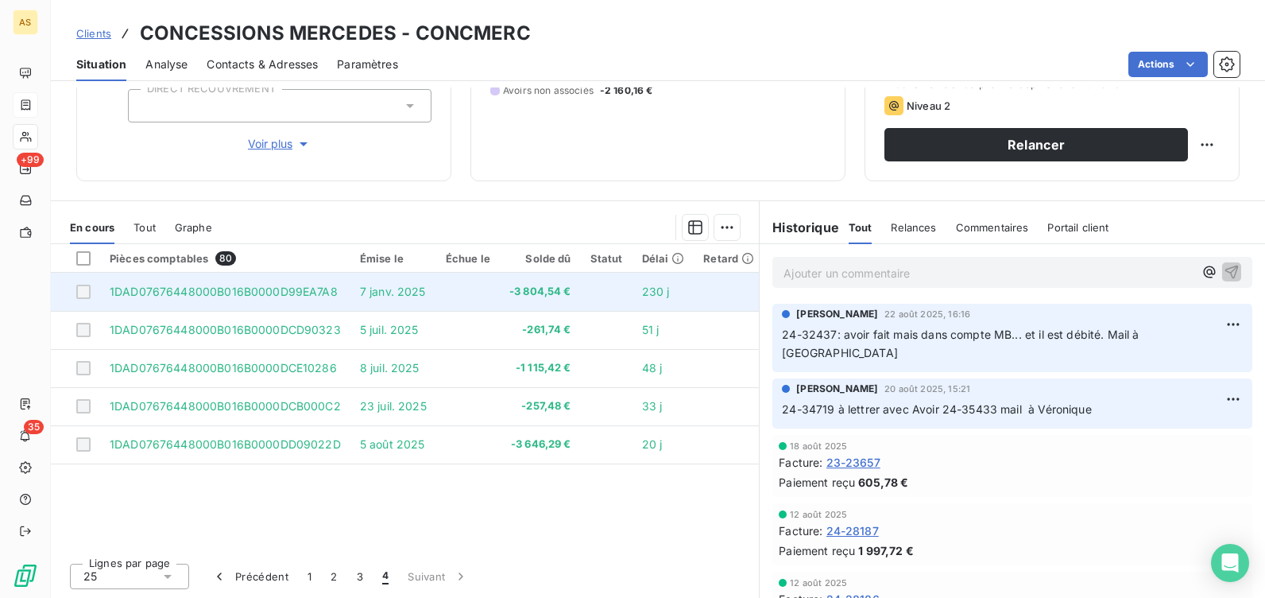
click at [238, 289] on span "1DAD07676448000B016B0000D99EA7A8" at bounding box center [224, 292] width 228 height 14
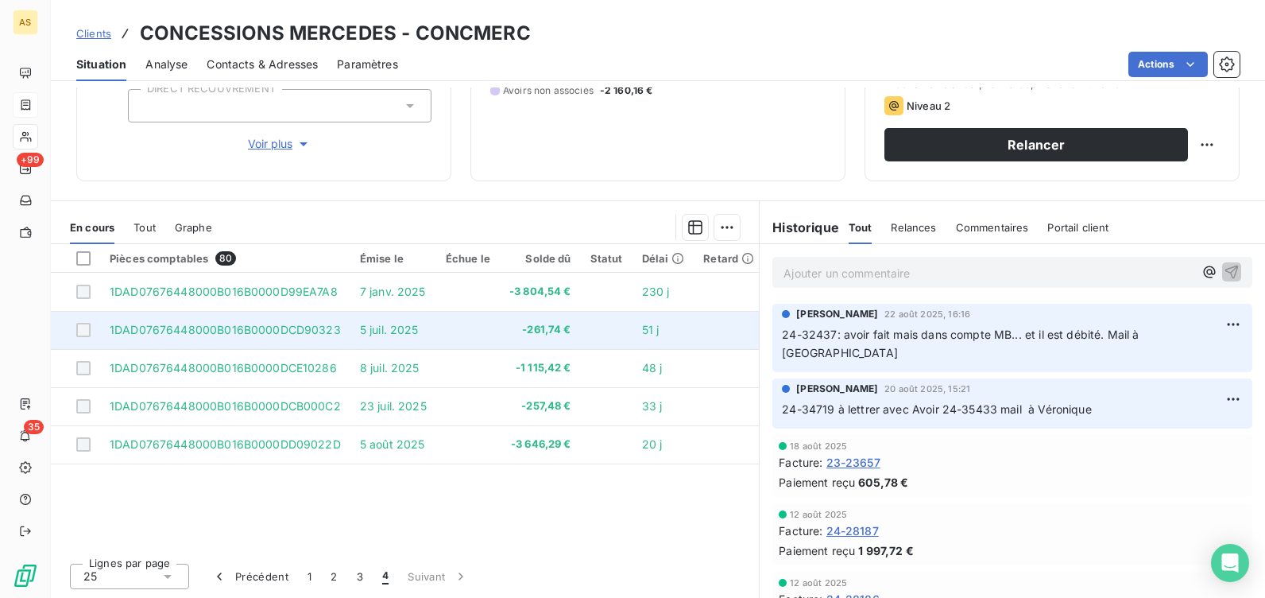
click at [156, 343] on td "1DAD07676448000B016B0000DCD90323" at bounding box center [225, 330] width 250 height 38
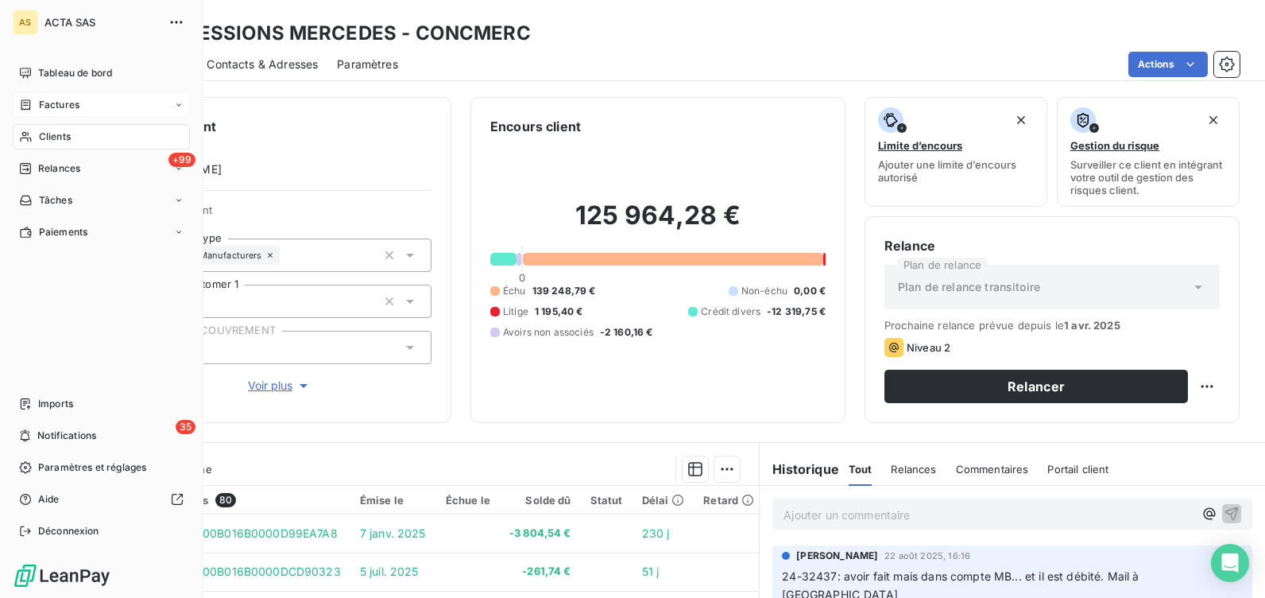
click at [49, 133] on span "Clients" at bounding box center [55, 137] width 32 height 14
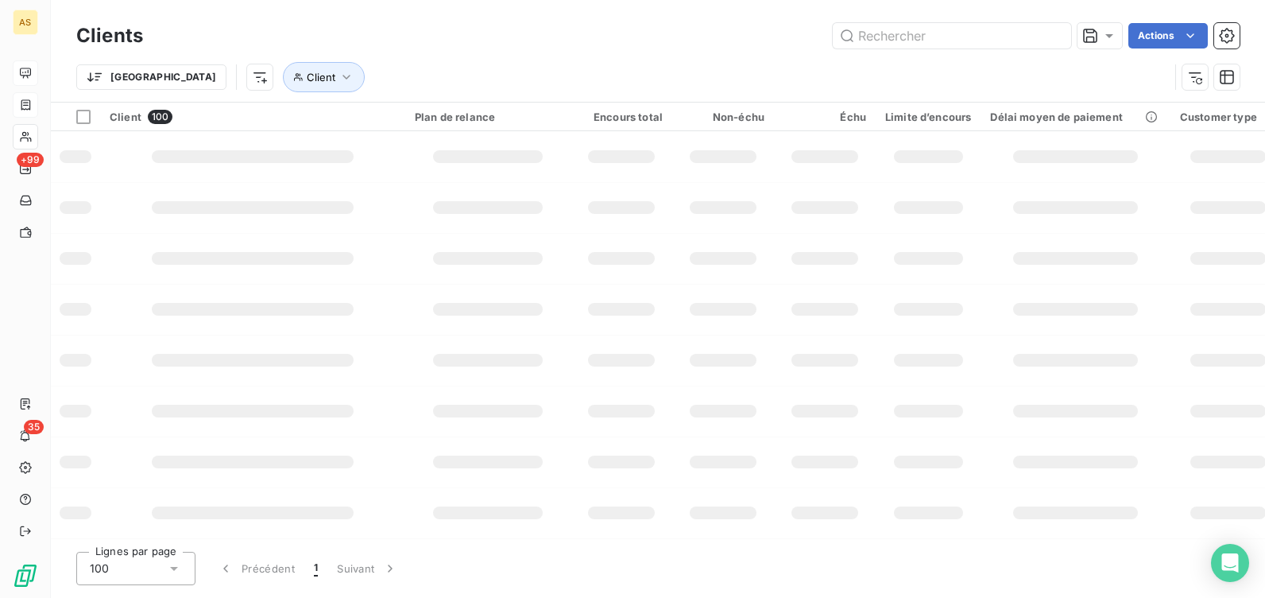
click at [25, 68] on icon at bounding box center [25, 73] width 11 height 10
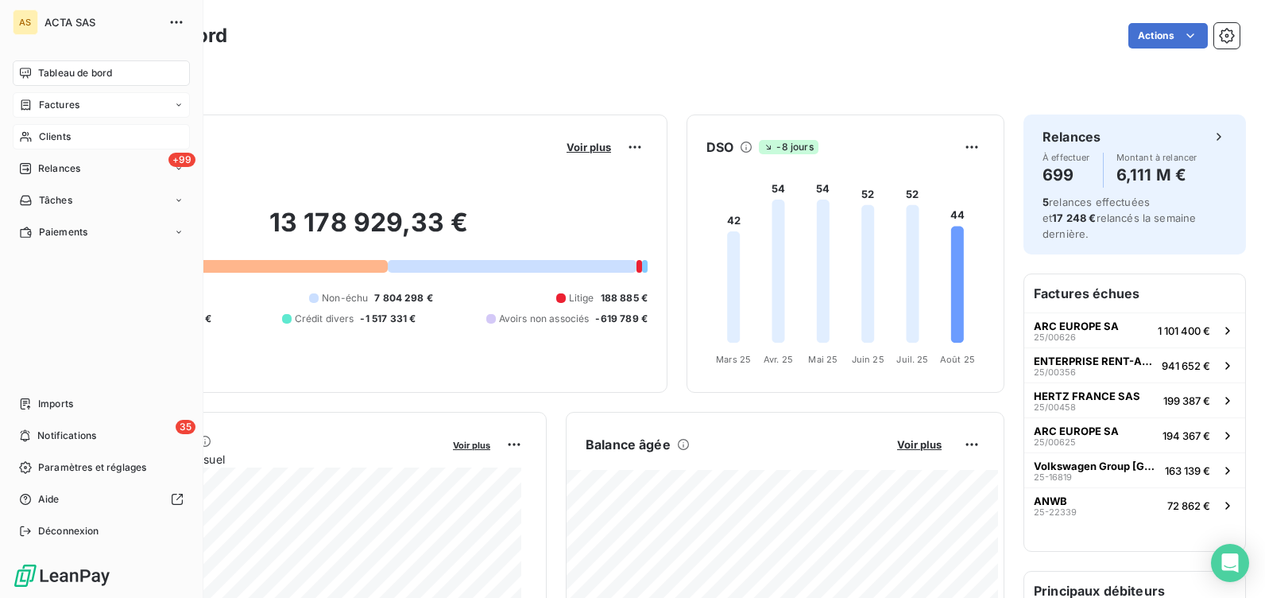
click at [59, 111] on span "Factures" at bounding box center [59, 105] width 41 height 14
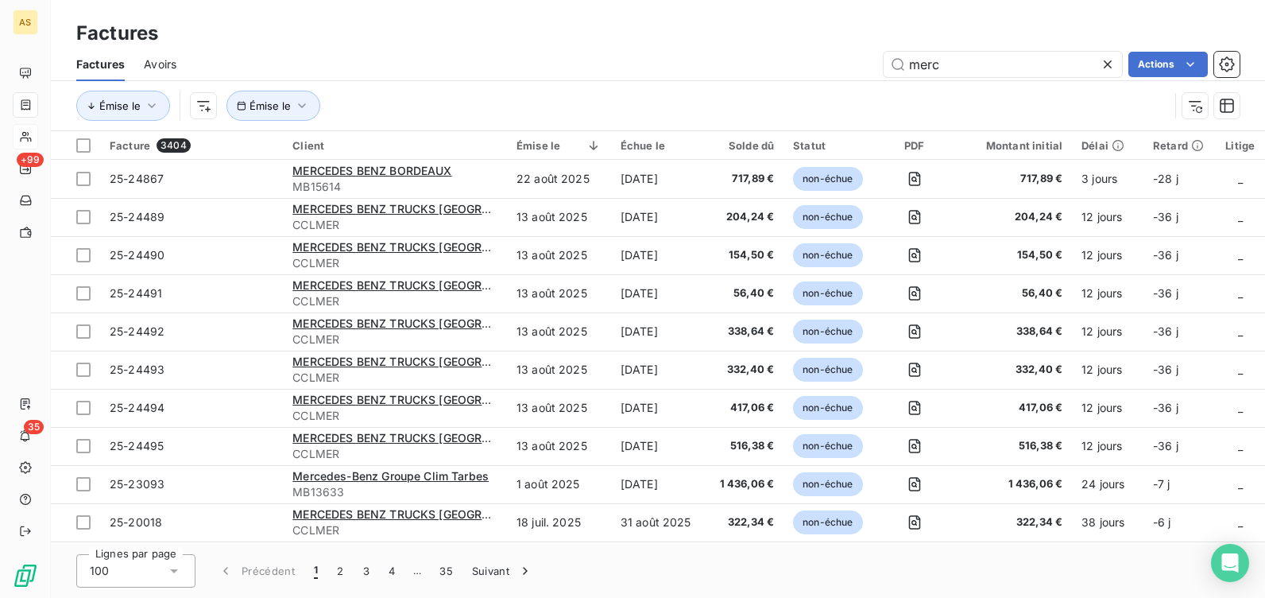
click at [1109, 64] on icon at bounding box center [1108, 64] width 16 height 16
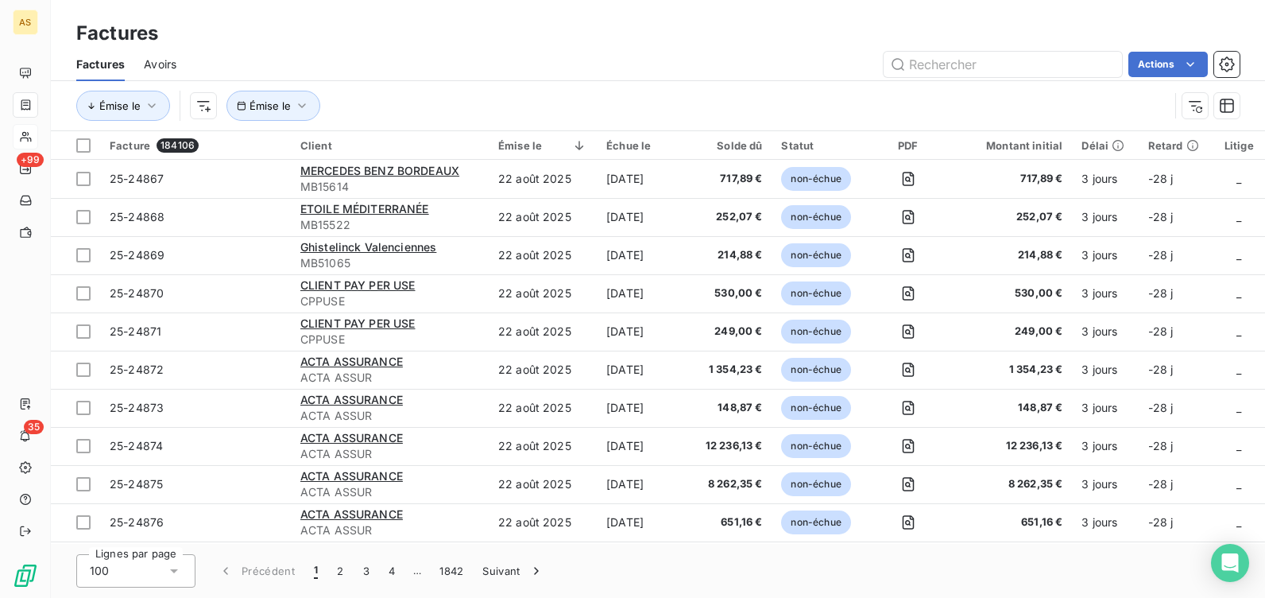
click at [159, 68] on span "Avoirs" at bounding box center [160, 64] width 33 height 16
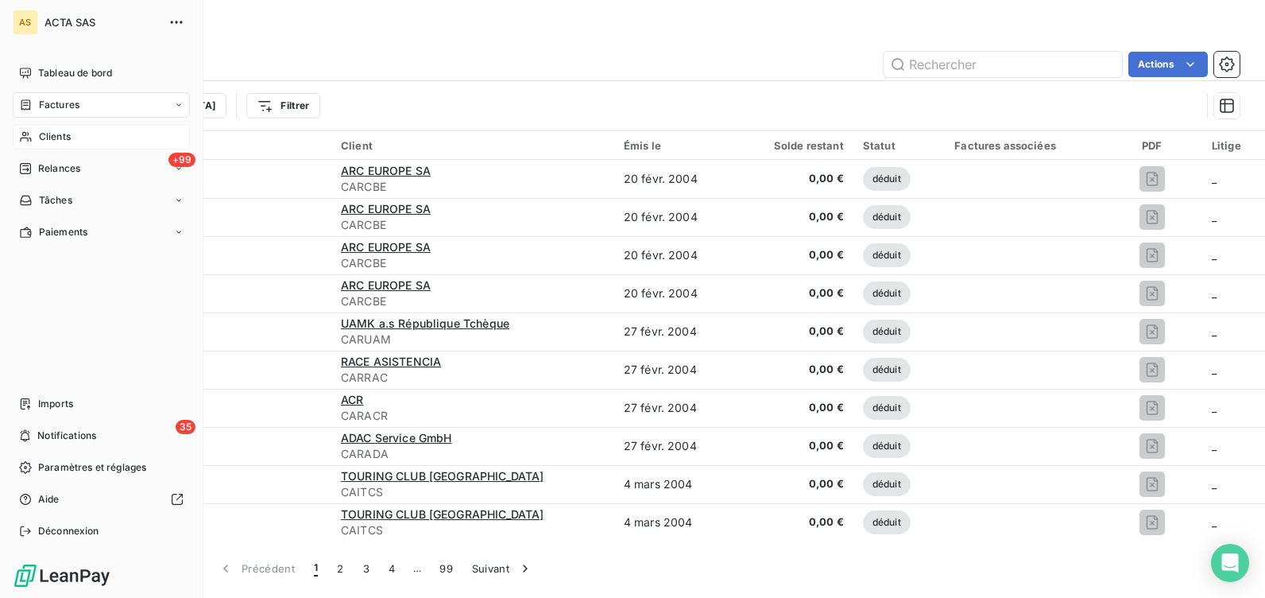
click at [64, 107] on span "Factures" at bounding box center [59, 105] width 41 height 14
click at [61, 136] on span "Factures" at bounding box center [58, 137] width 41 height 14
